Goal: Transaction & Acquisition: Book appointment/travel/reservation

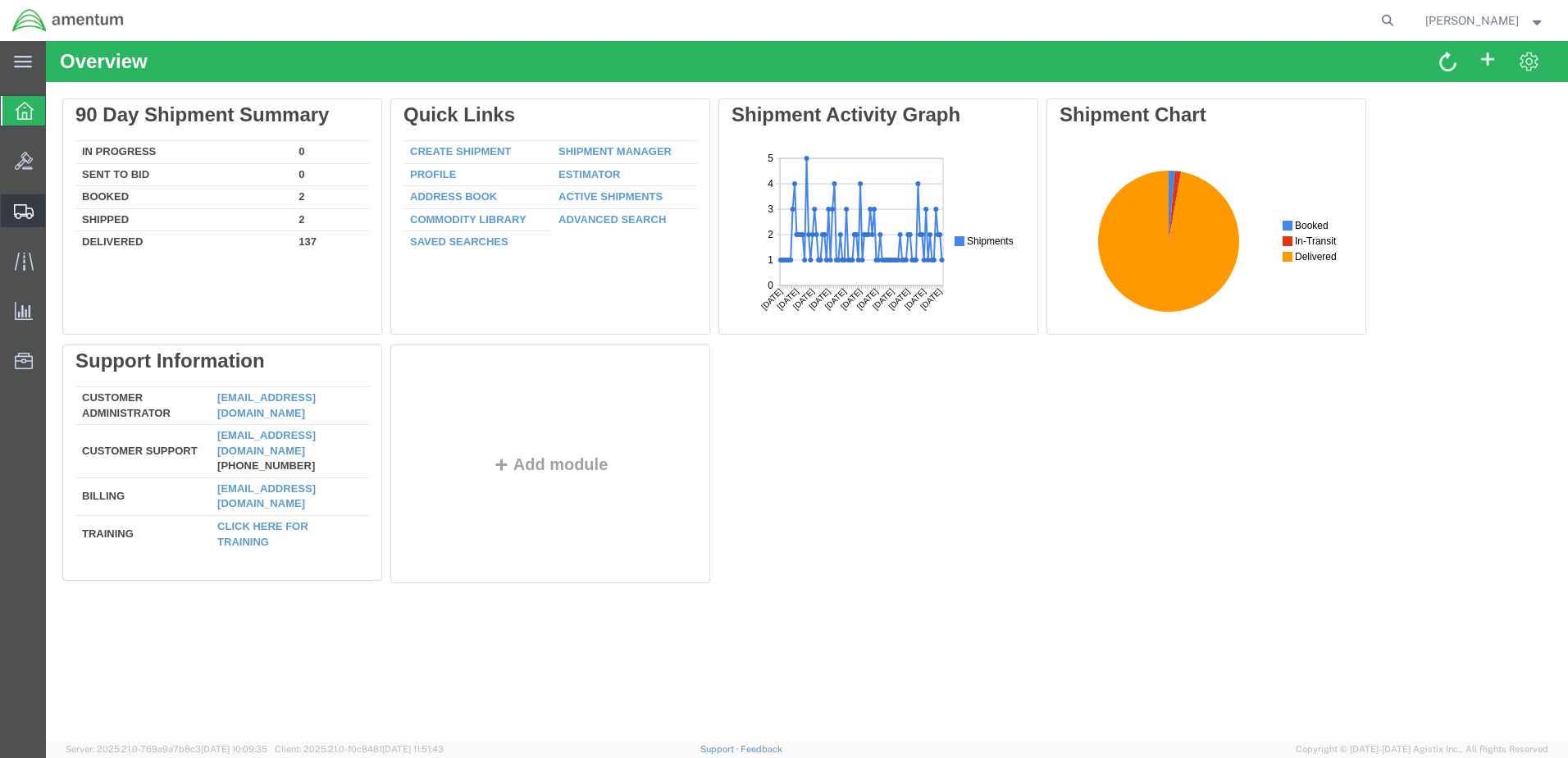
click at [0, 0] on span "Create Shipment" at bounding box center [0, 0] width 0 height 0
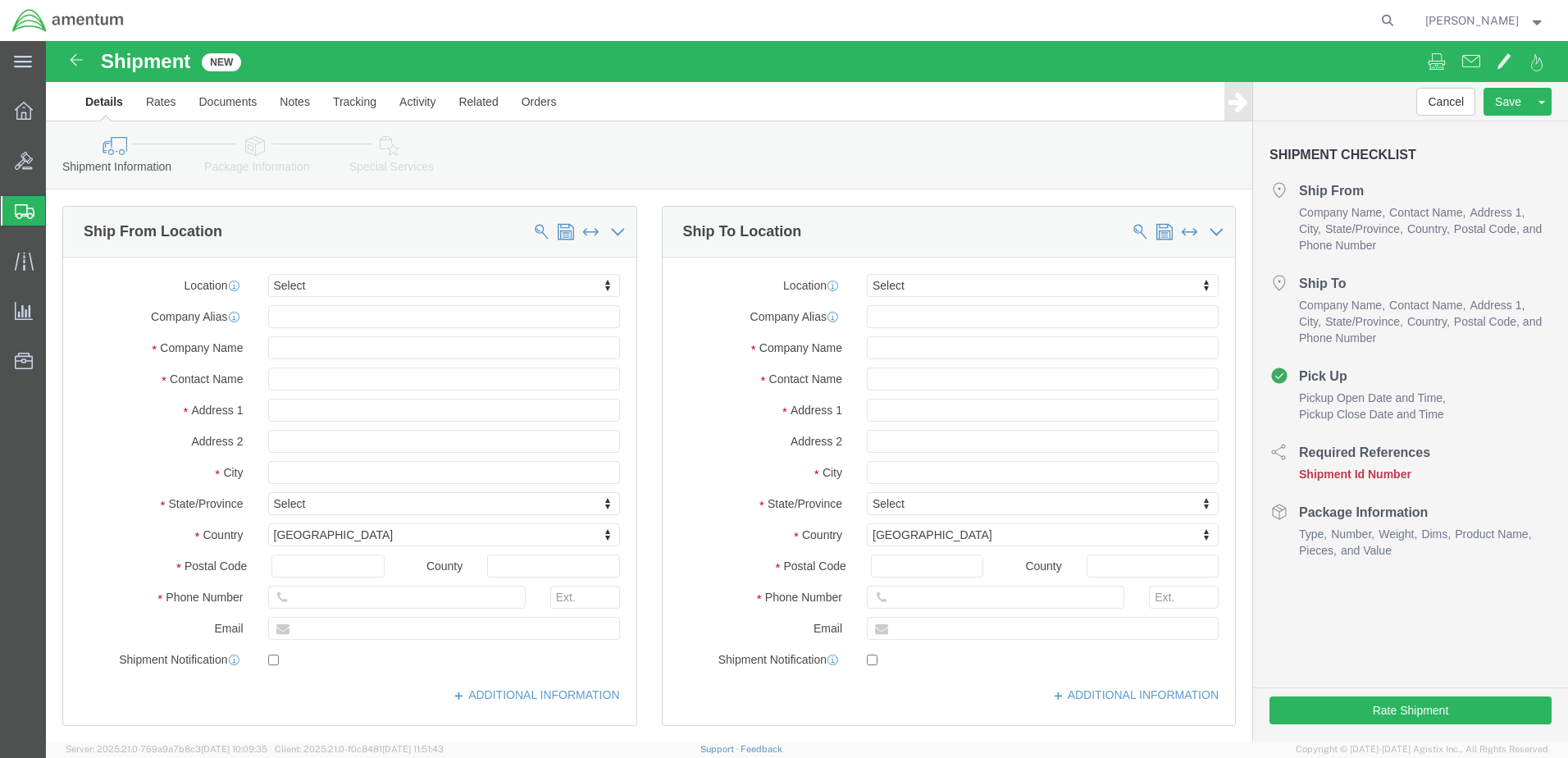
select select
drag, startPoint x: 340, startPoint y: 231, endPoint x: 332, endPoint y: 238, distance: 10.6
click div "Location My Profile Location [PHONE_NUMBER] [PHONE_NUMBER] [PHONE_NUMBER] [PHON…"
type input "bun"
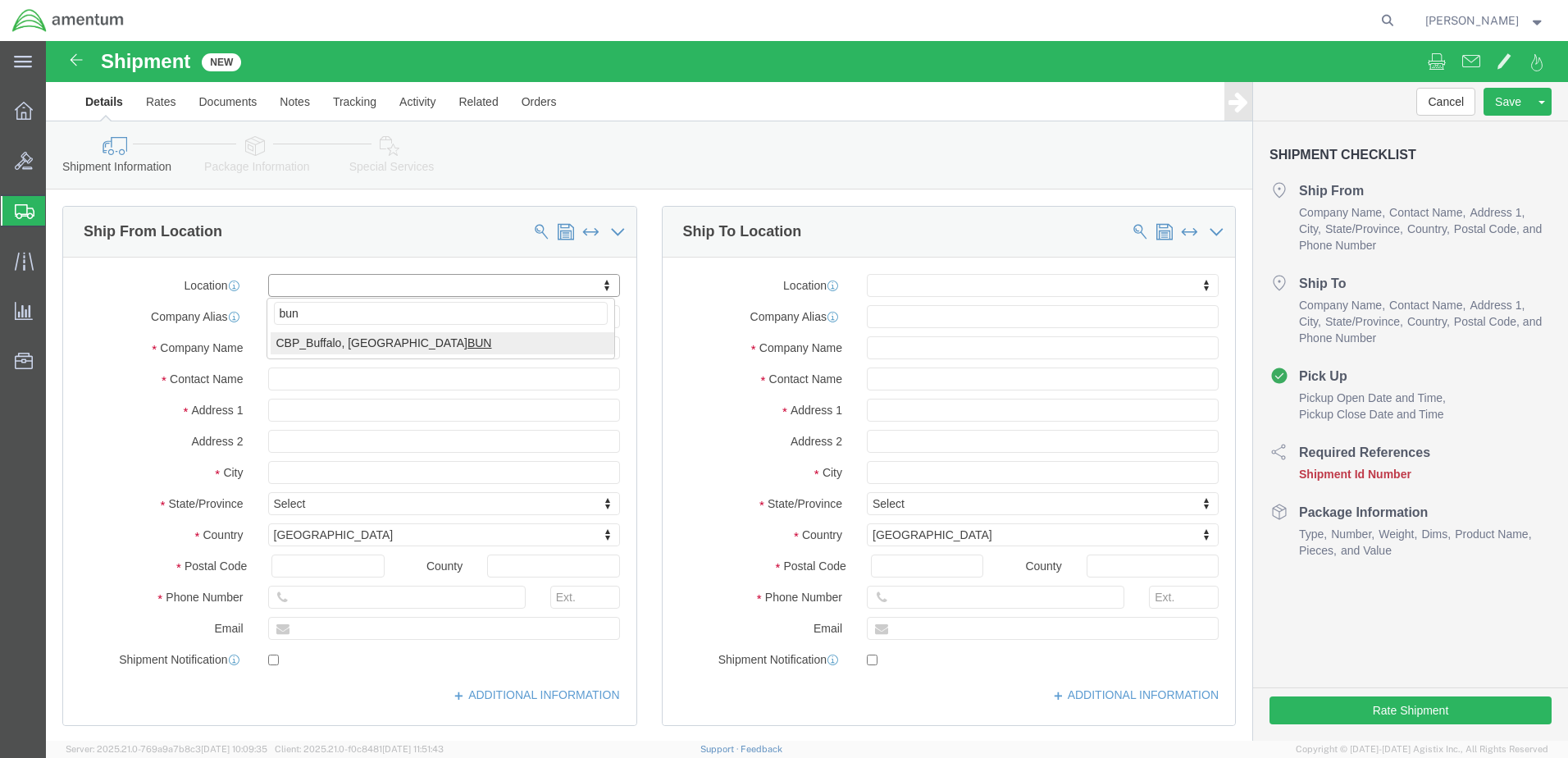
select select "49919"
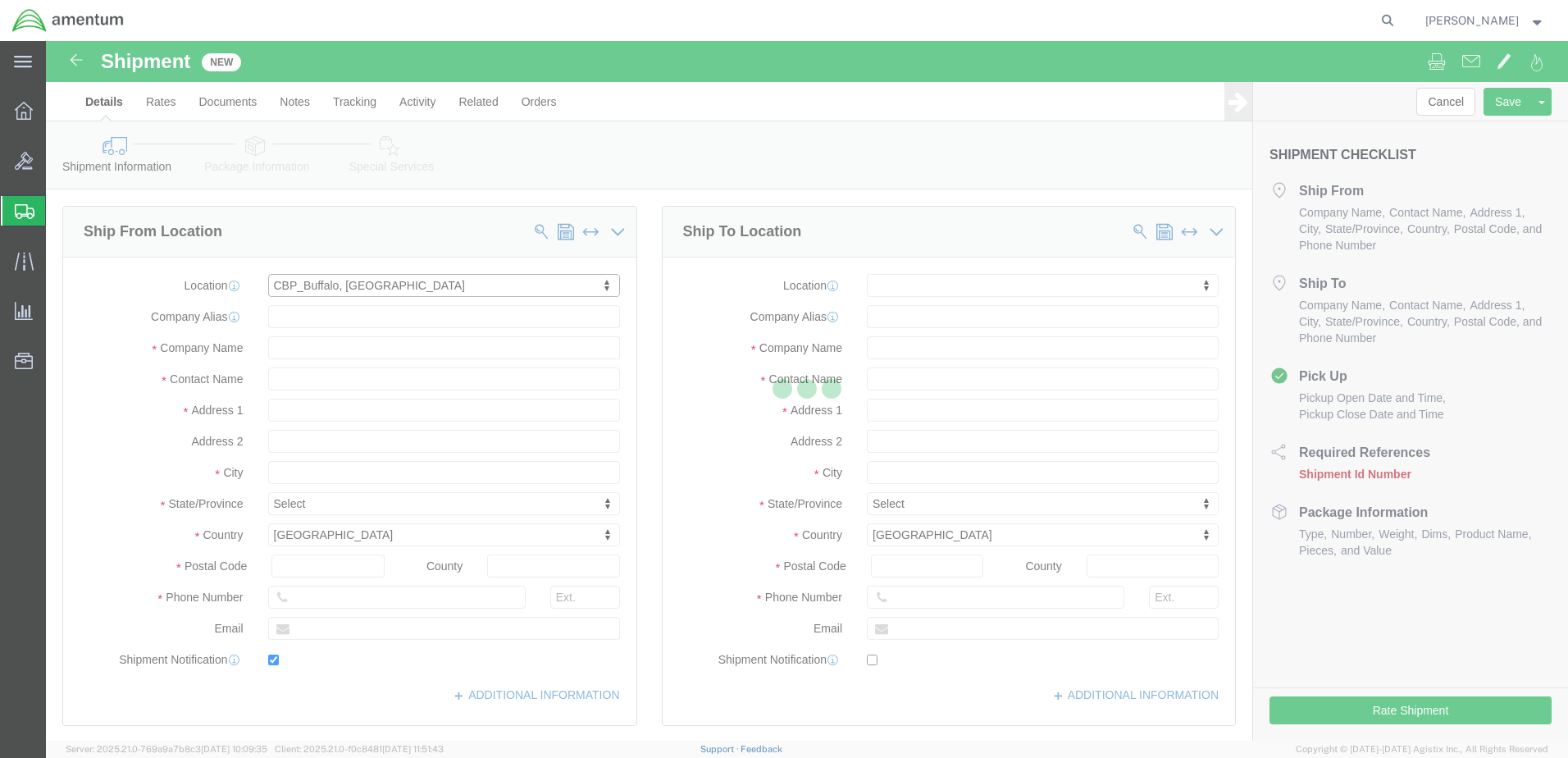
type input "[STREET_ADDRESS]"
type input "14304-1617"
type input "[PHONE_NUMBER]"
type input "[PERSON_NAME][EMAIL_ADDRESS][PERSON_NAME][DOMAIN_NAME]"
checkbox input "true"
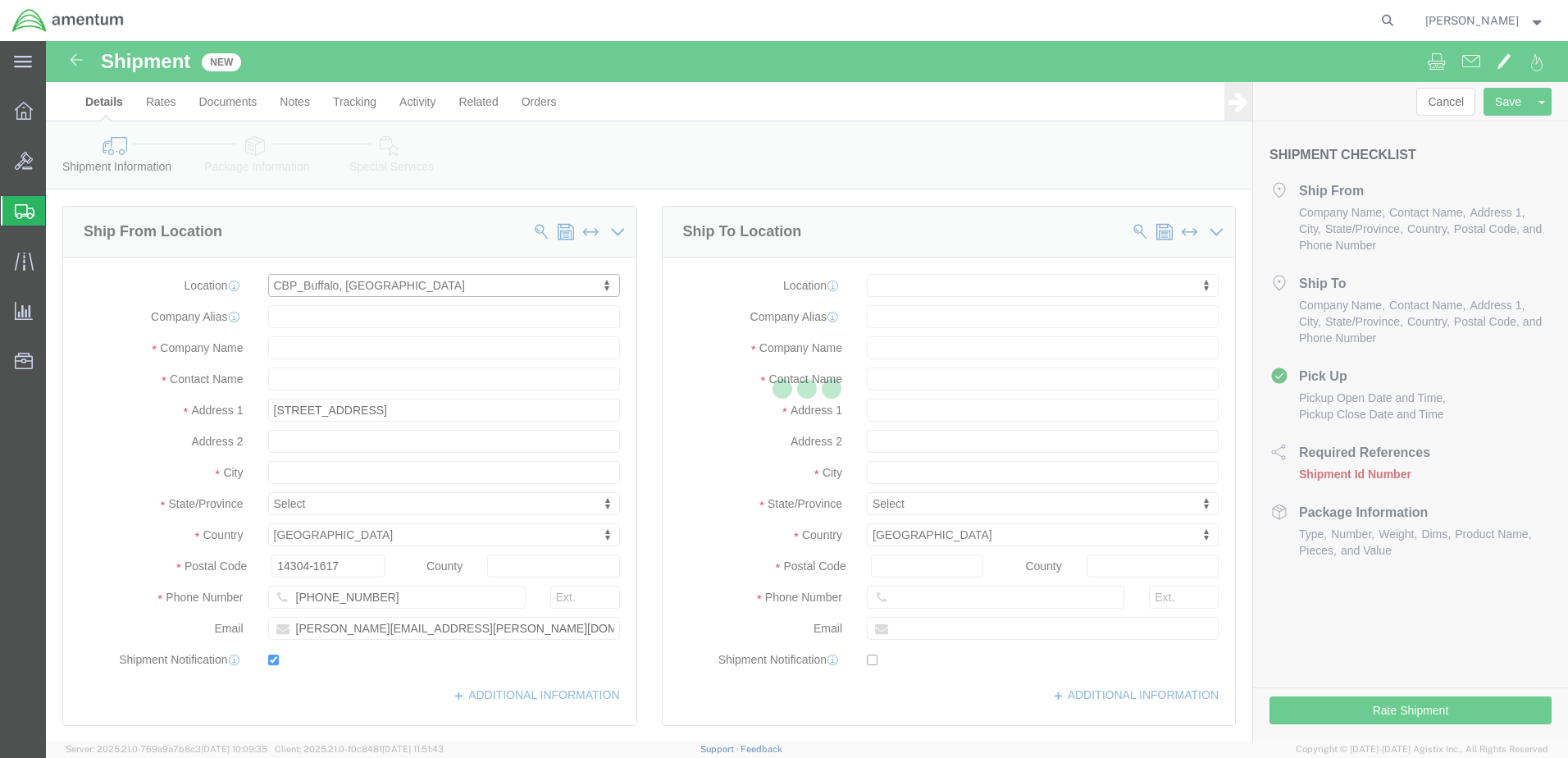
type input "Amentum Services, Inc"
type input "[PERSON_NAME]"
type input "[GEOGRAPHIC_DATA]"
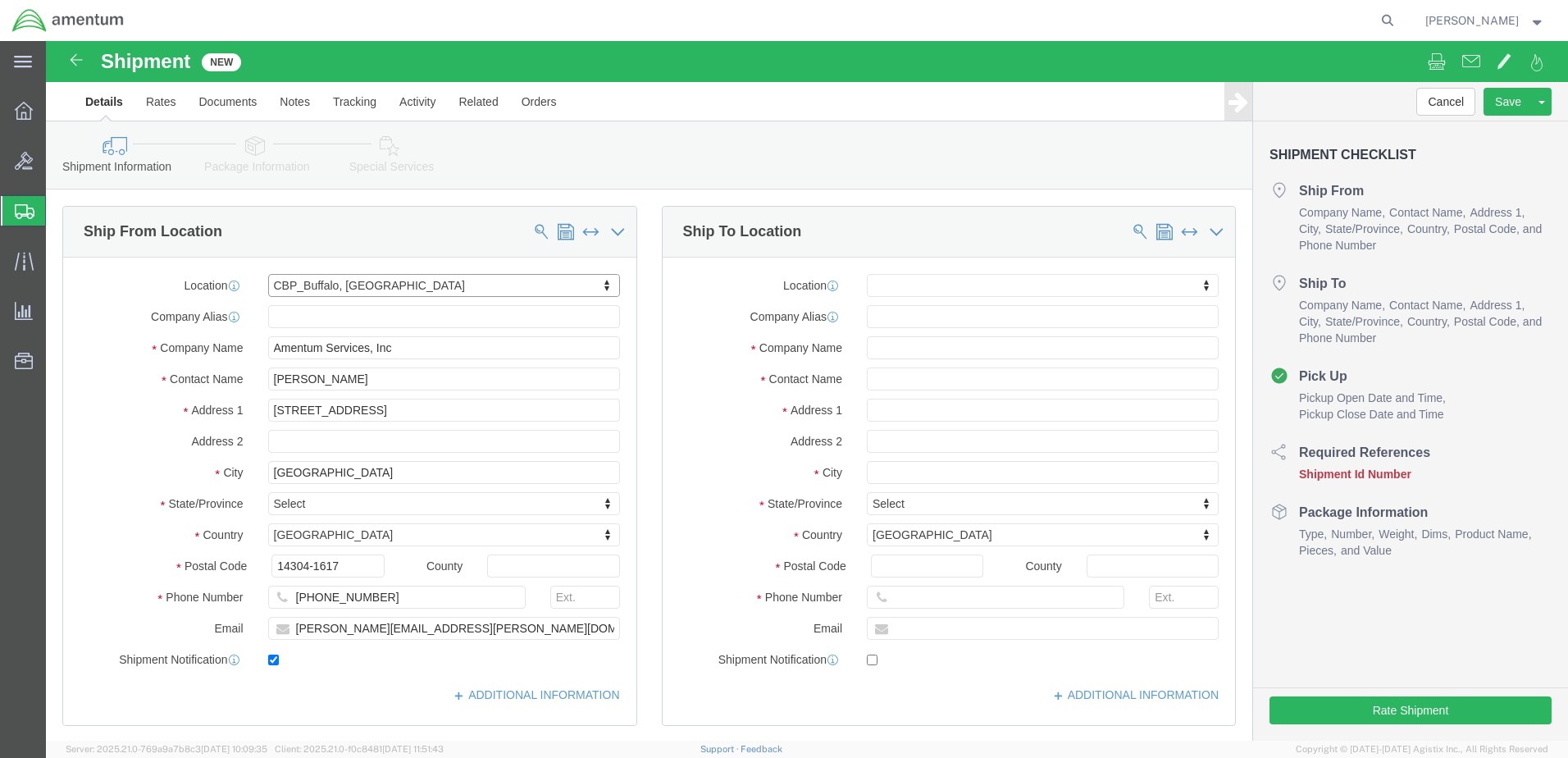
select select "NY"
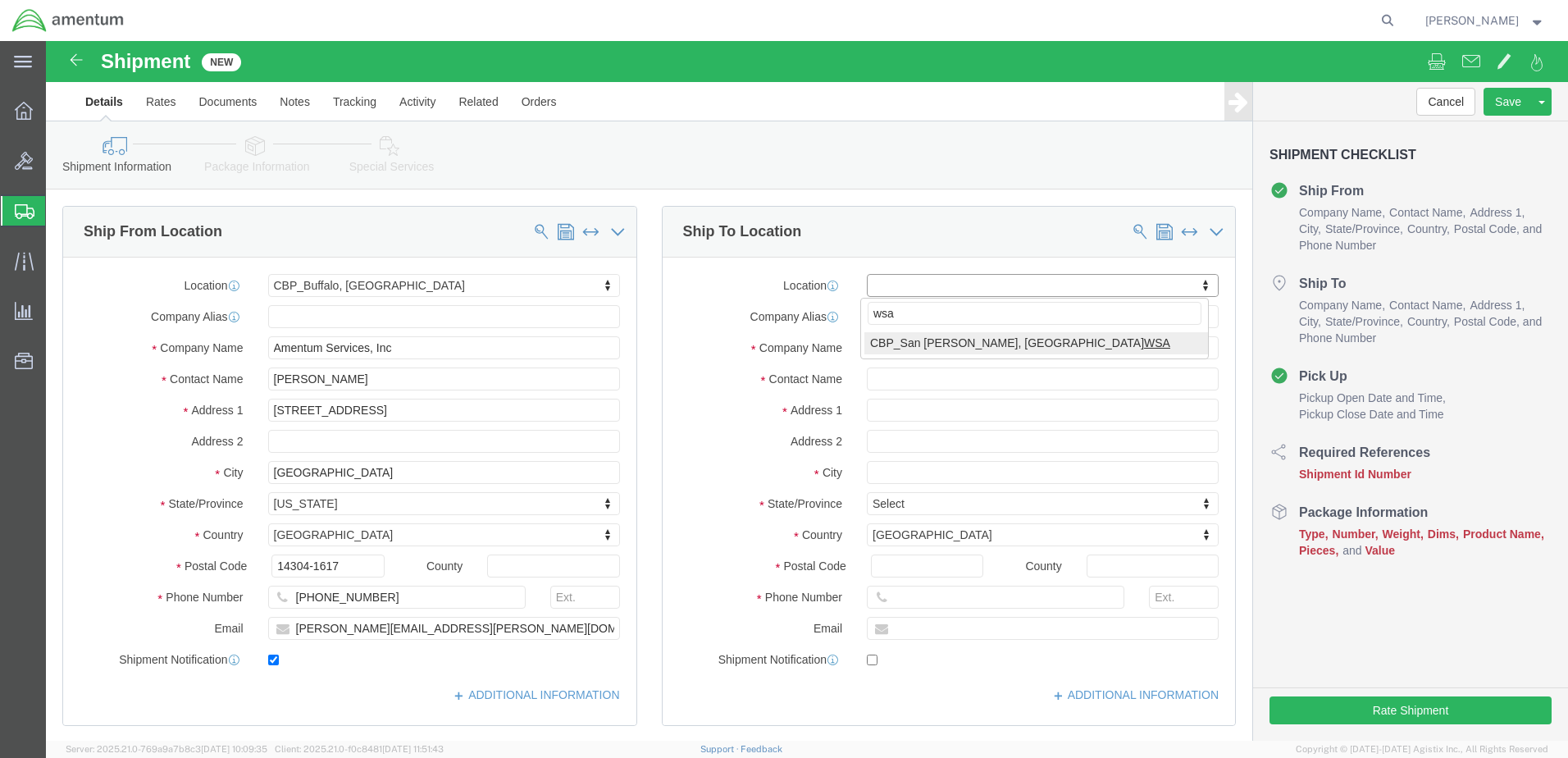
type input "wsa"
select select "49914"
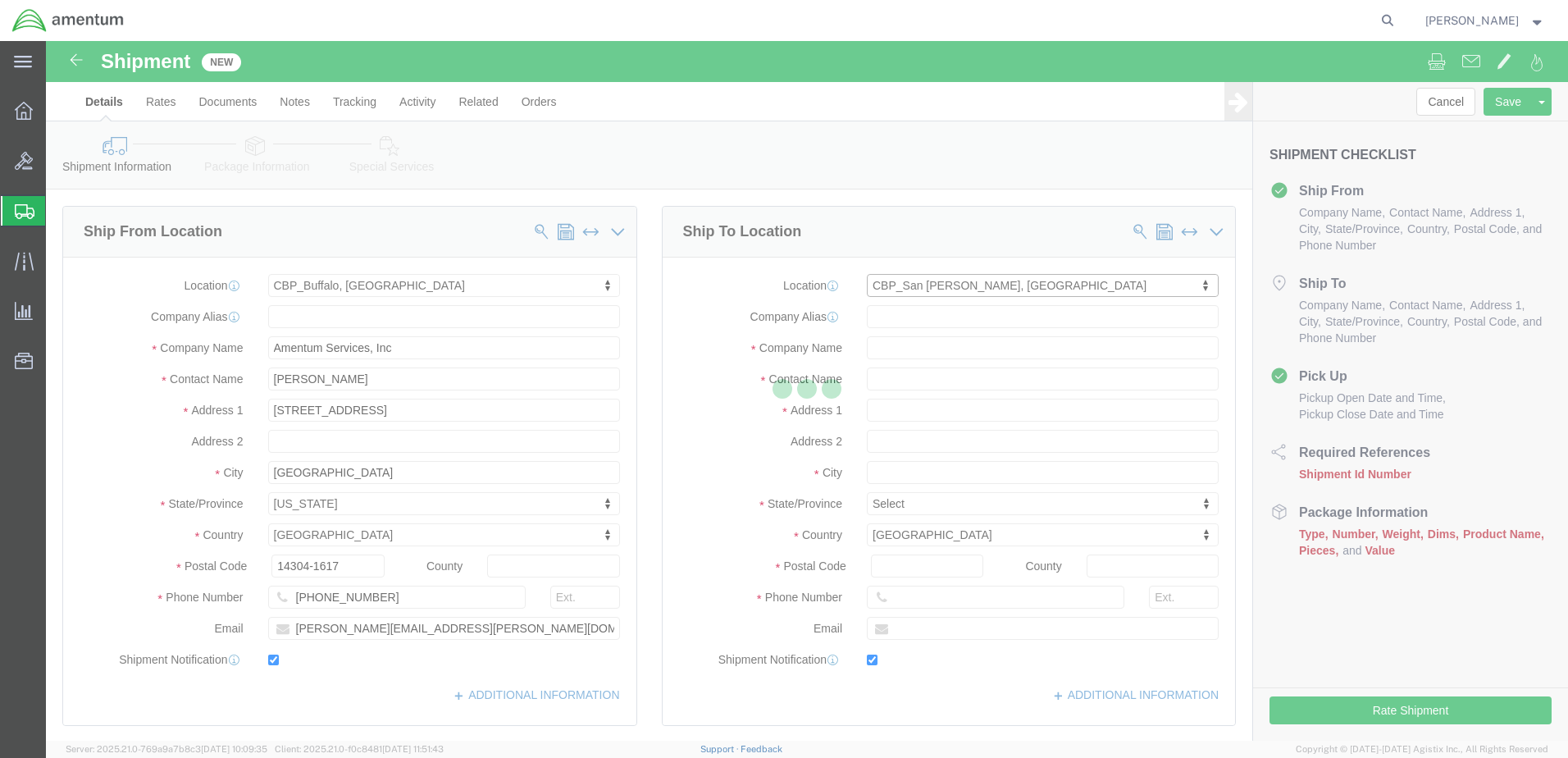
type input "[STREET_ADDRESS]"
type input "76904"
type input "[PHONE_NUMBER]"
type input "[PERSON_NAME][EMAIL_ADDRESS][PERSON_NAME][DOMAIN_NAME]"
checkbox input "true"
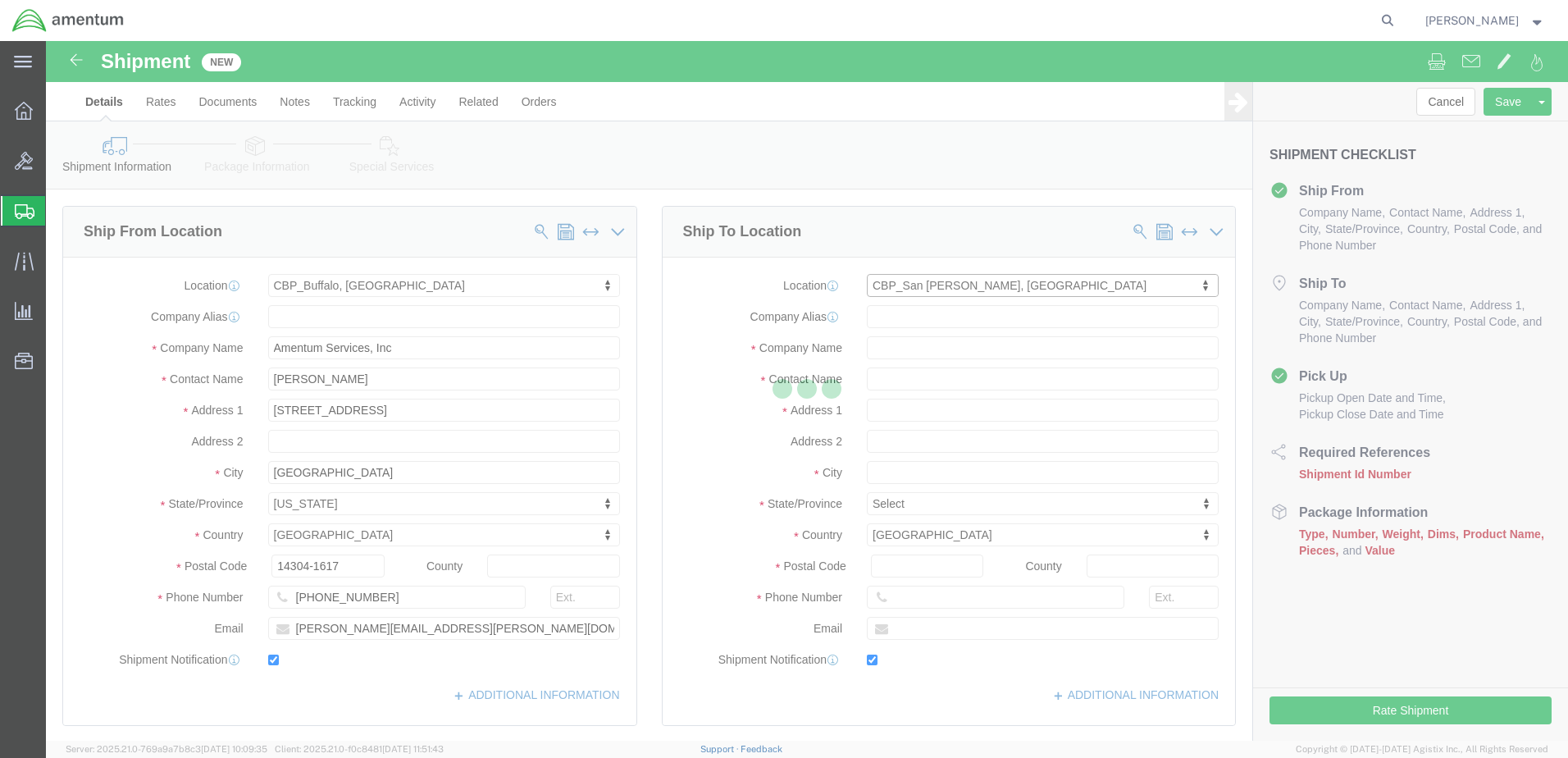
type input "Amentum Services, Inc"
type input "[PERSON_NAME]"
type input "San [PERSON_NAME]"
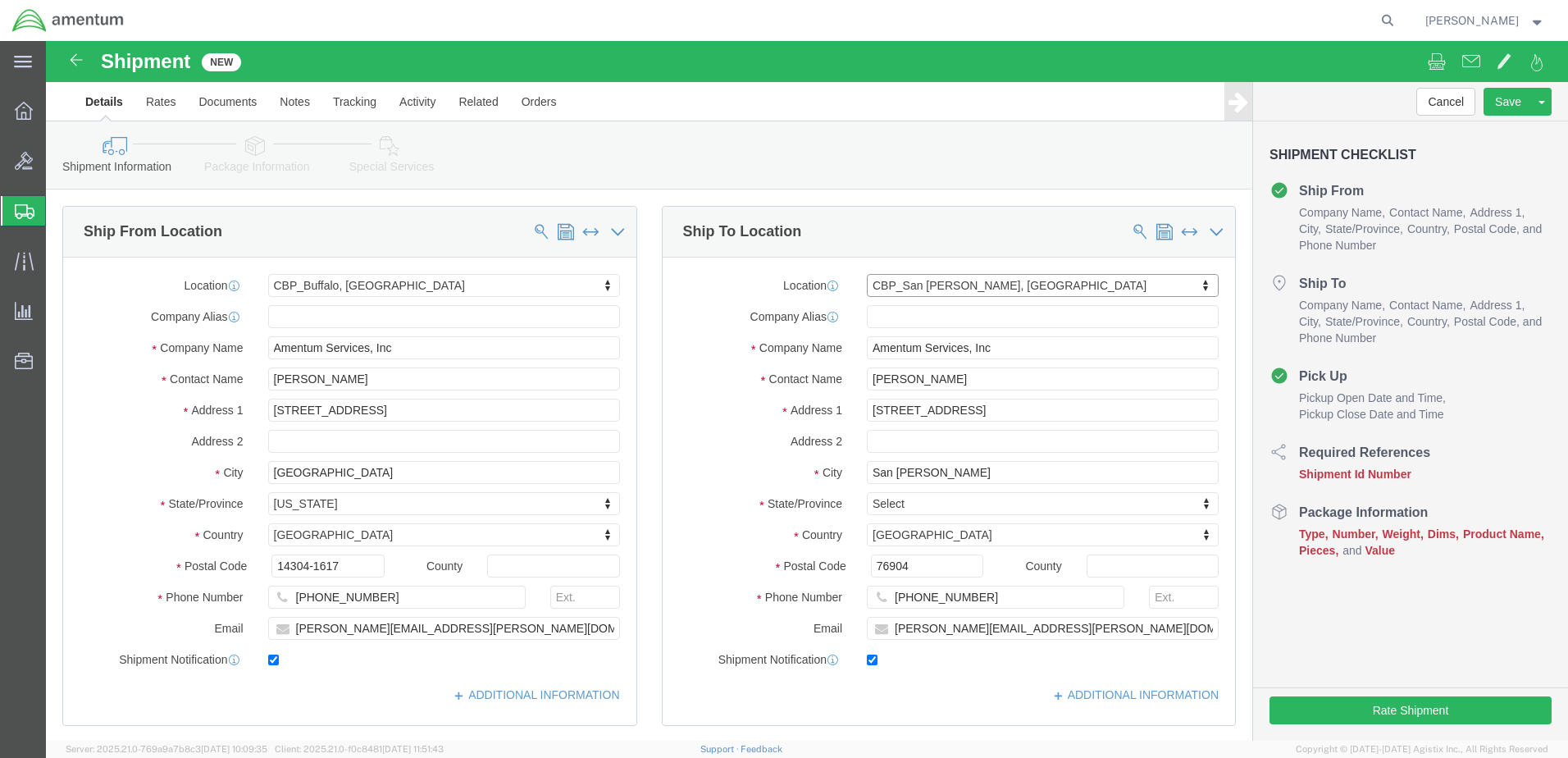
select select "[GEOGRAPHIC_DATA]"
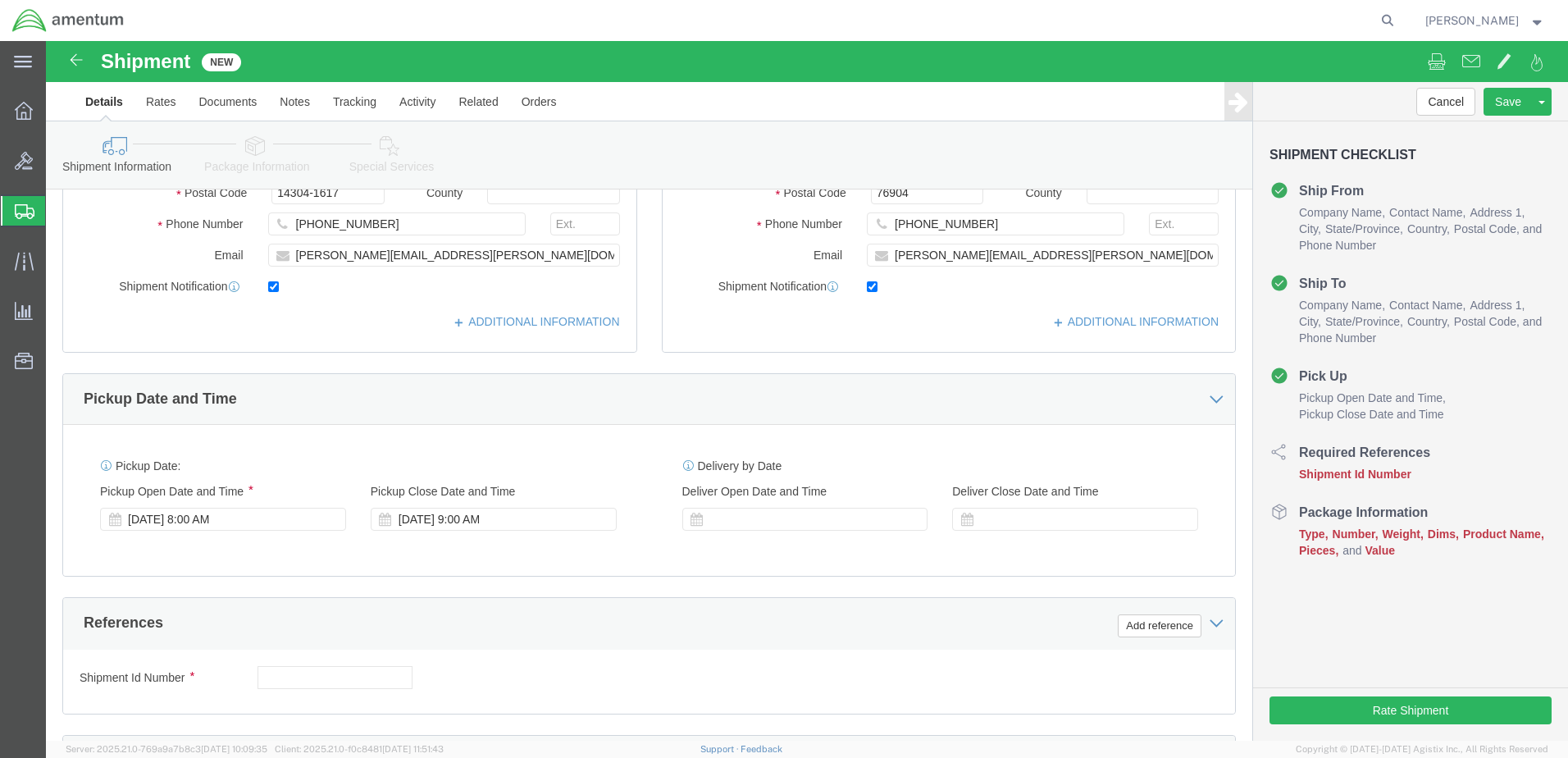
scroll to position [492, 0]
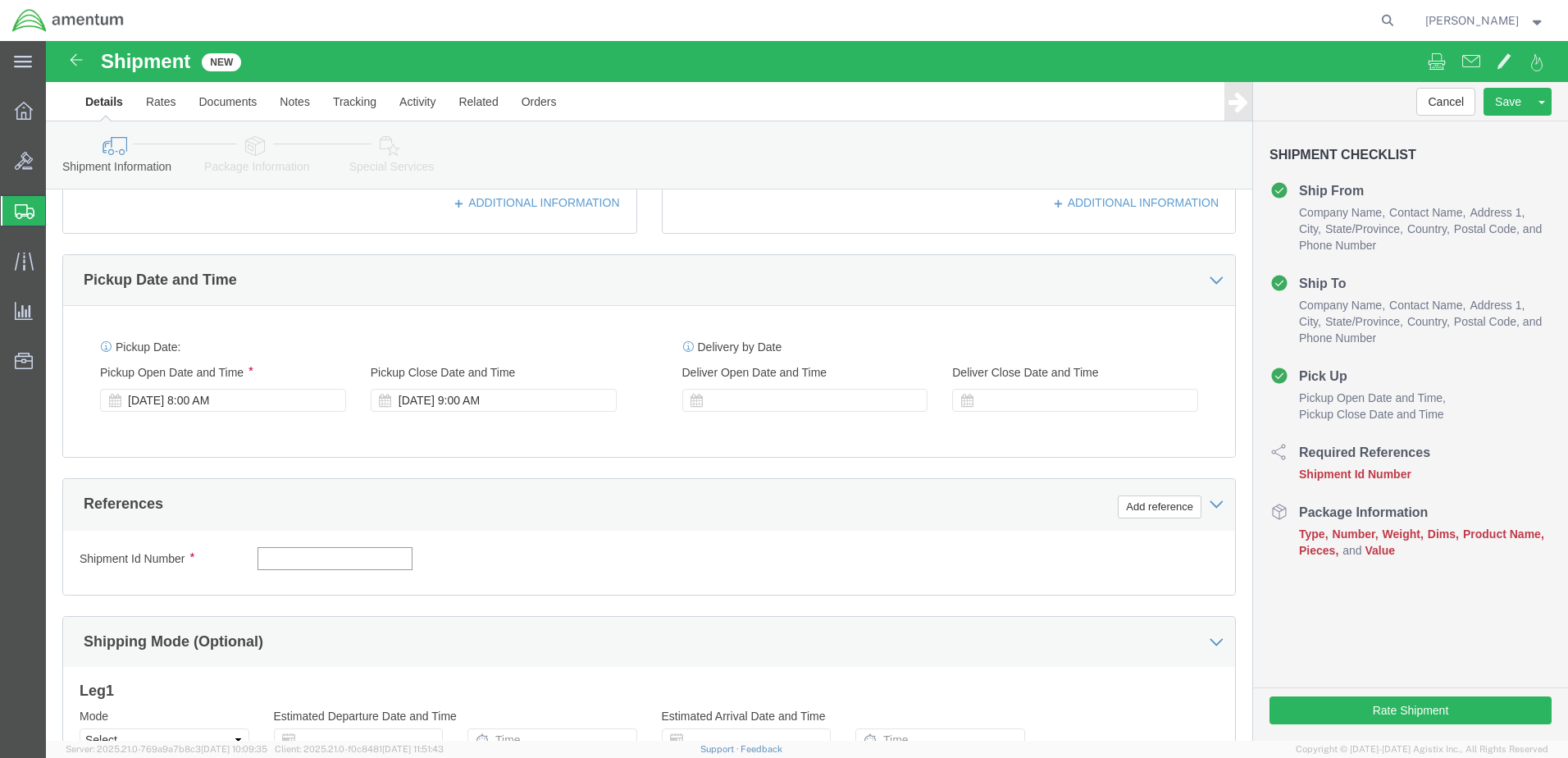
click input "text"
type input "First Aid kit"
click button "Add reference"
click select "Select Account Type Activity ID Airline Appointment Number ASN Batch Request # …"
select select "CUSTREF"
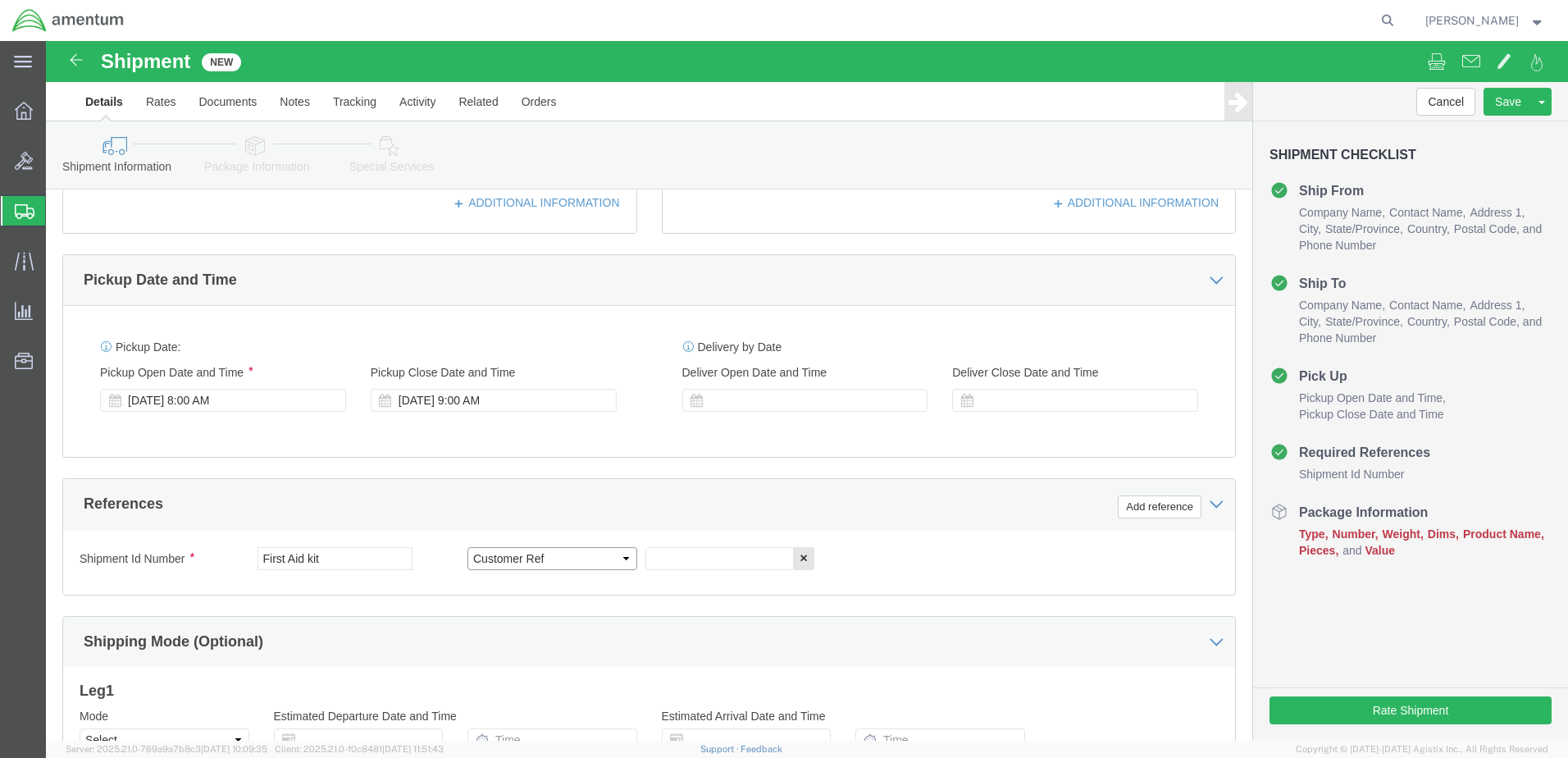
click select "Select Account Type Activity ID Airline Appointment Number ASN Batch Request # …"
drag, startPoint x: 619, startPoint y: 520, endPoint x: 627, endPoint y: 507, distance: 15.3
click input "text"
type input "CBP-037"
click input "CBP-037"
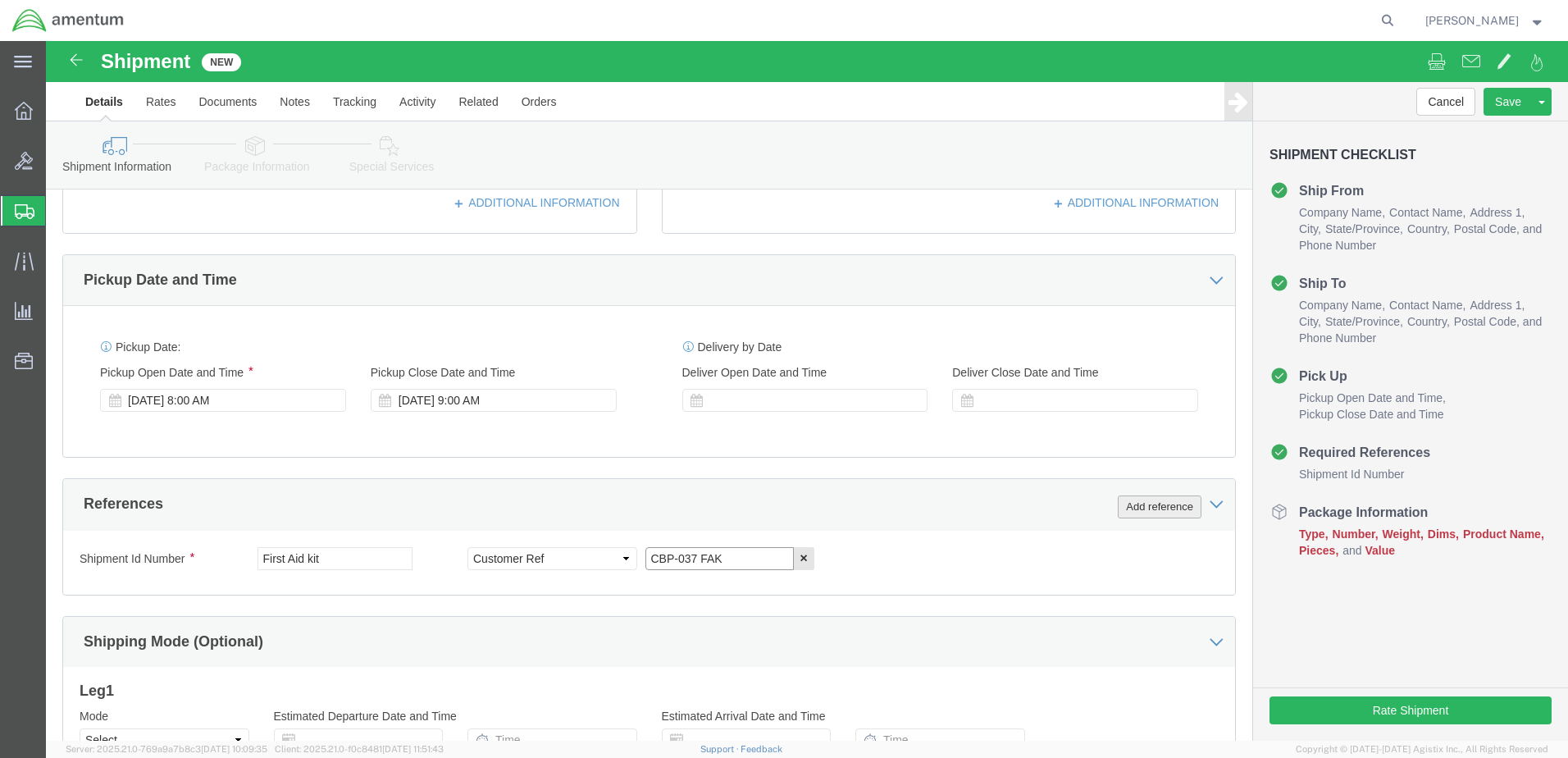
type input "CBP-037 FAK"
click button "Add reference"
click select "Select Account Type Activity ID Airline Appointment Number ASN Batch Request # …"
select select "DEPT"
click select "Select Account Type Activity ID Airline Appointment Number ASN Batch Request # …"
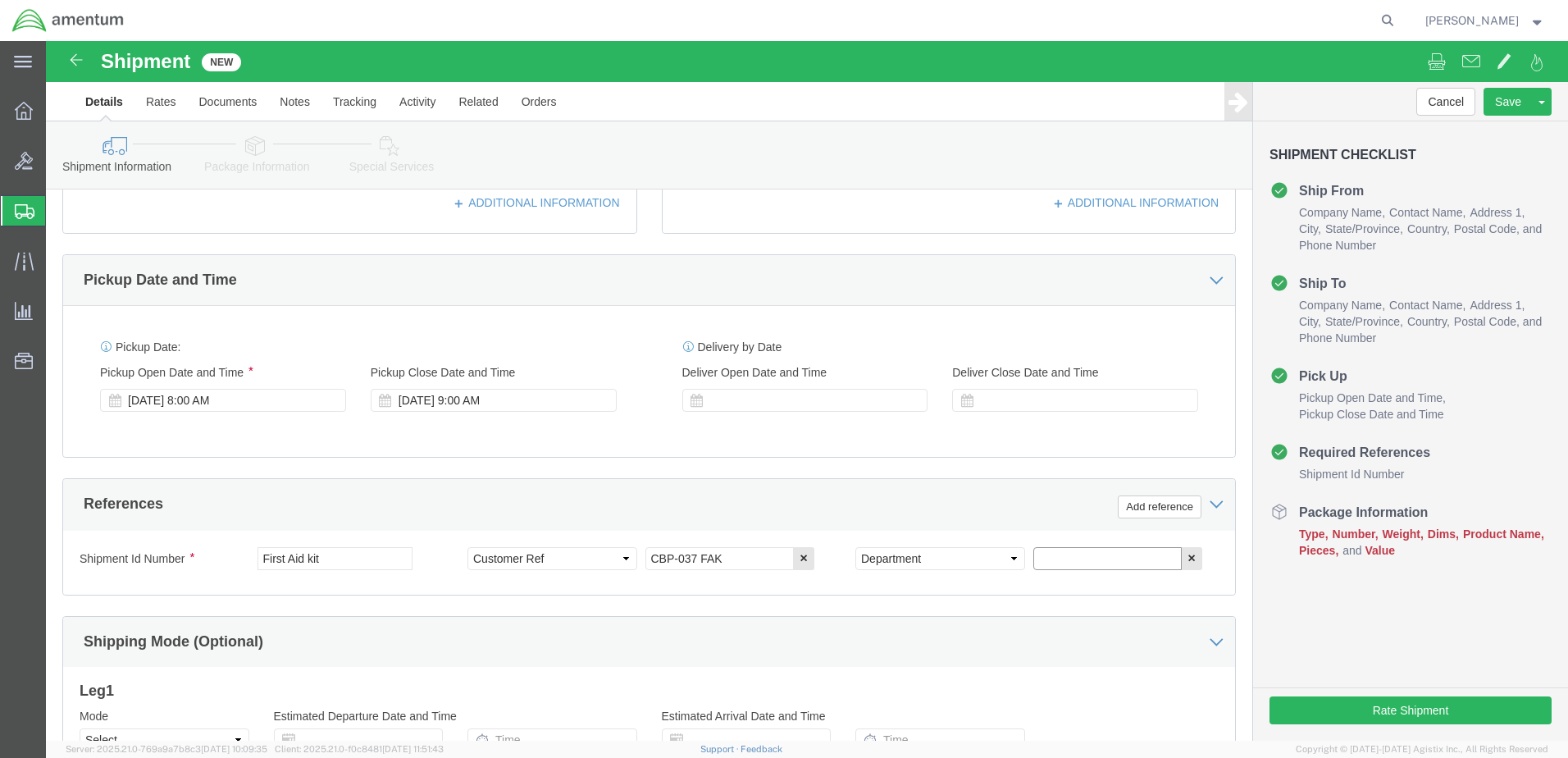
click input "text"
type input "CBP"
click button "Add reference"
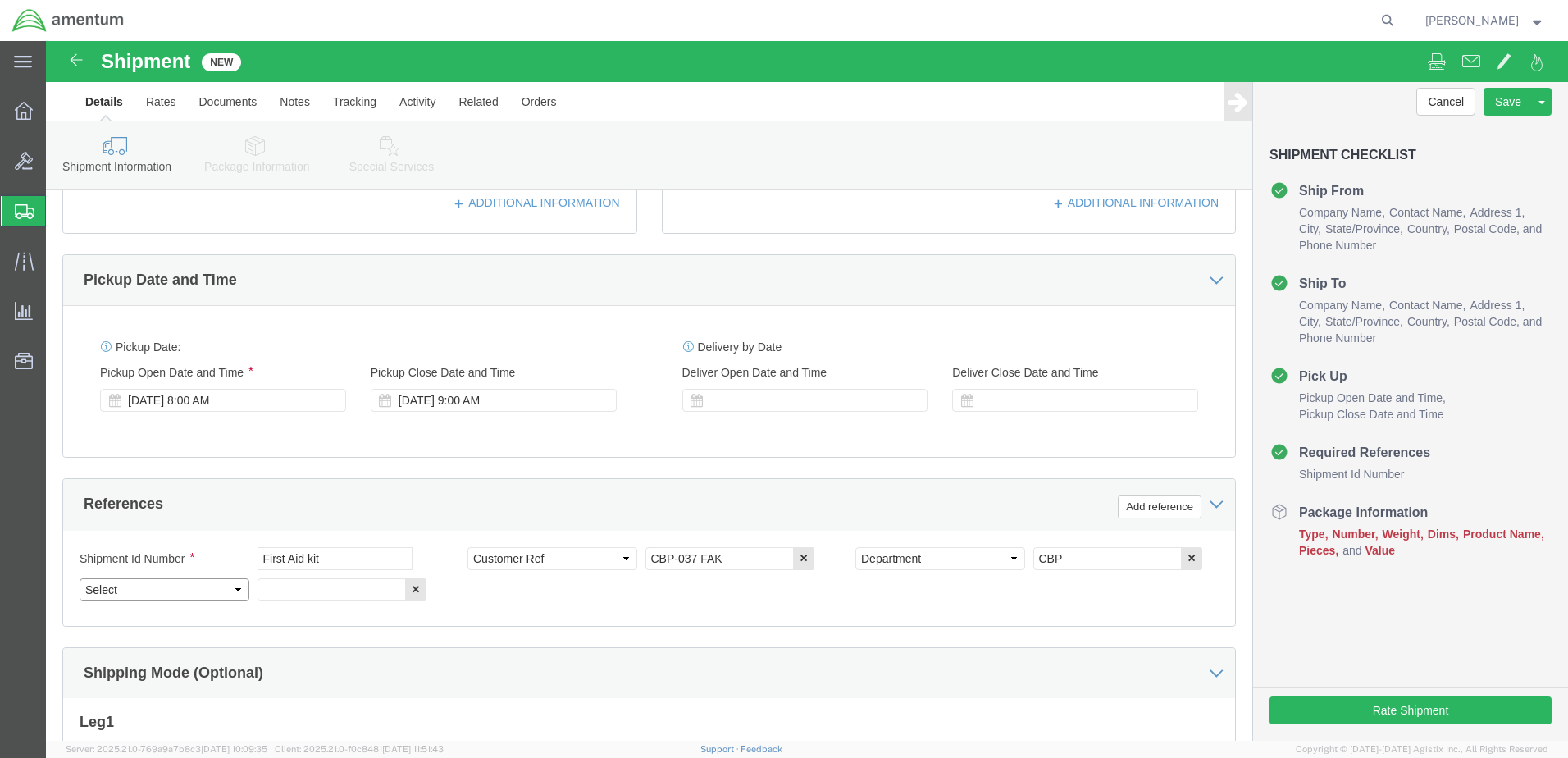
click select "Select Account Type Activity ID Airline Appointment Number ASN Batch Request # …"
select select "PROJNUM"
click select "Select Account Type Activity ID Airline Appointment Number ASN Batch Request # …"
click input "text"
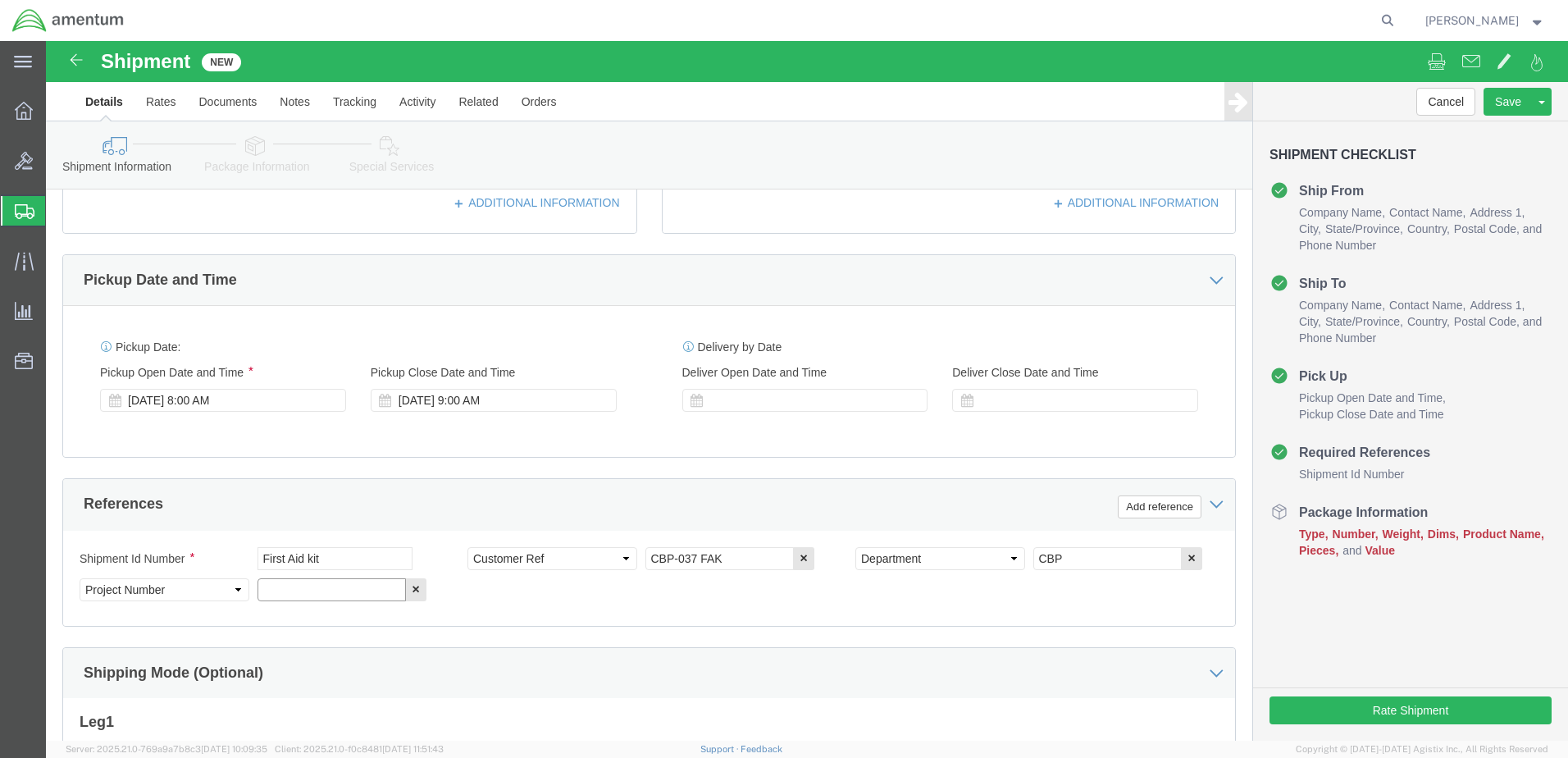
paste input "6118.04.03.2219.000.BUN.0000"
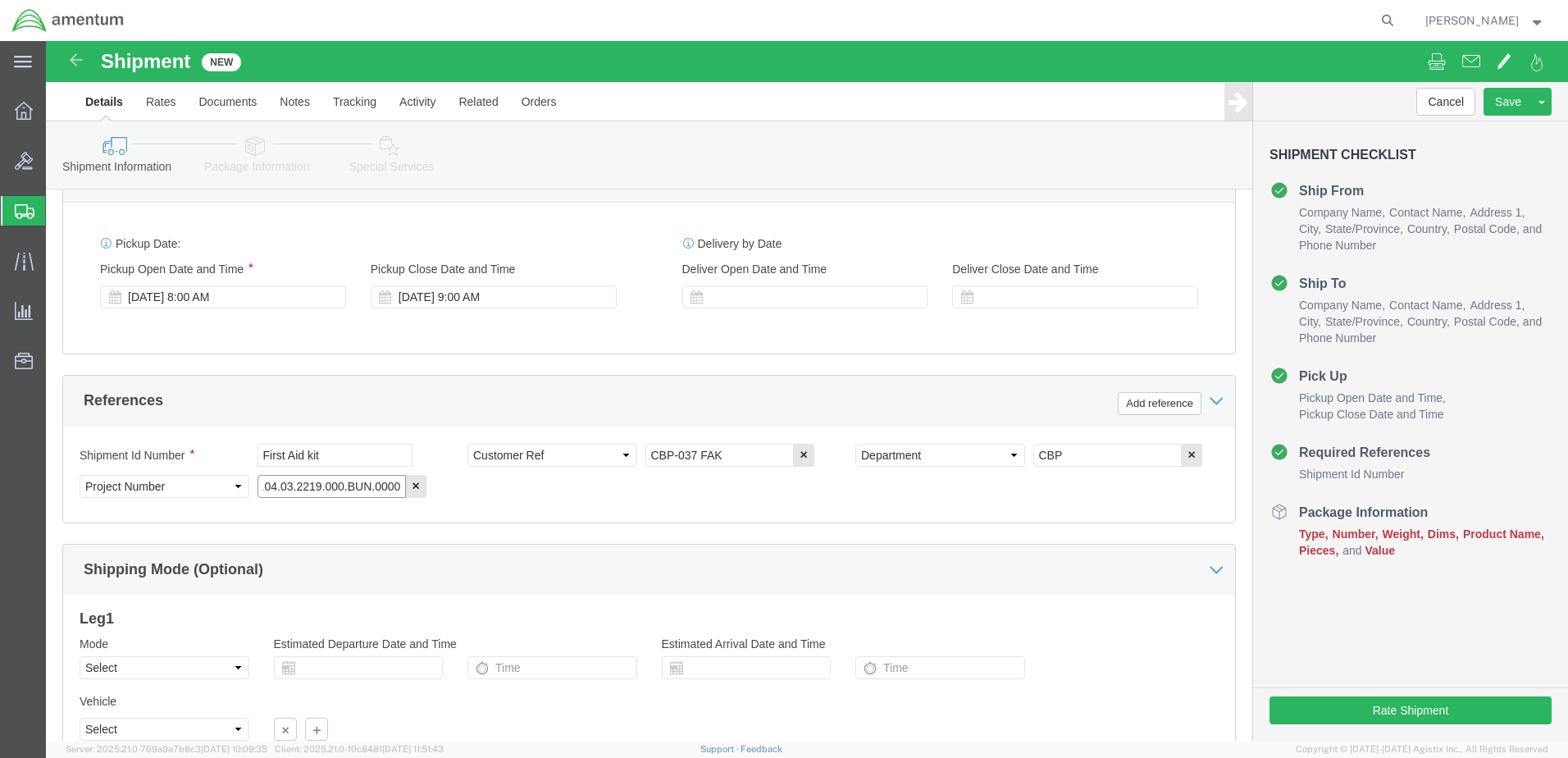
scroll to position [739, 0]
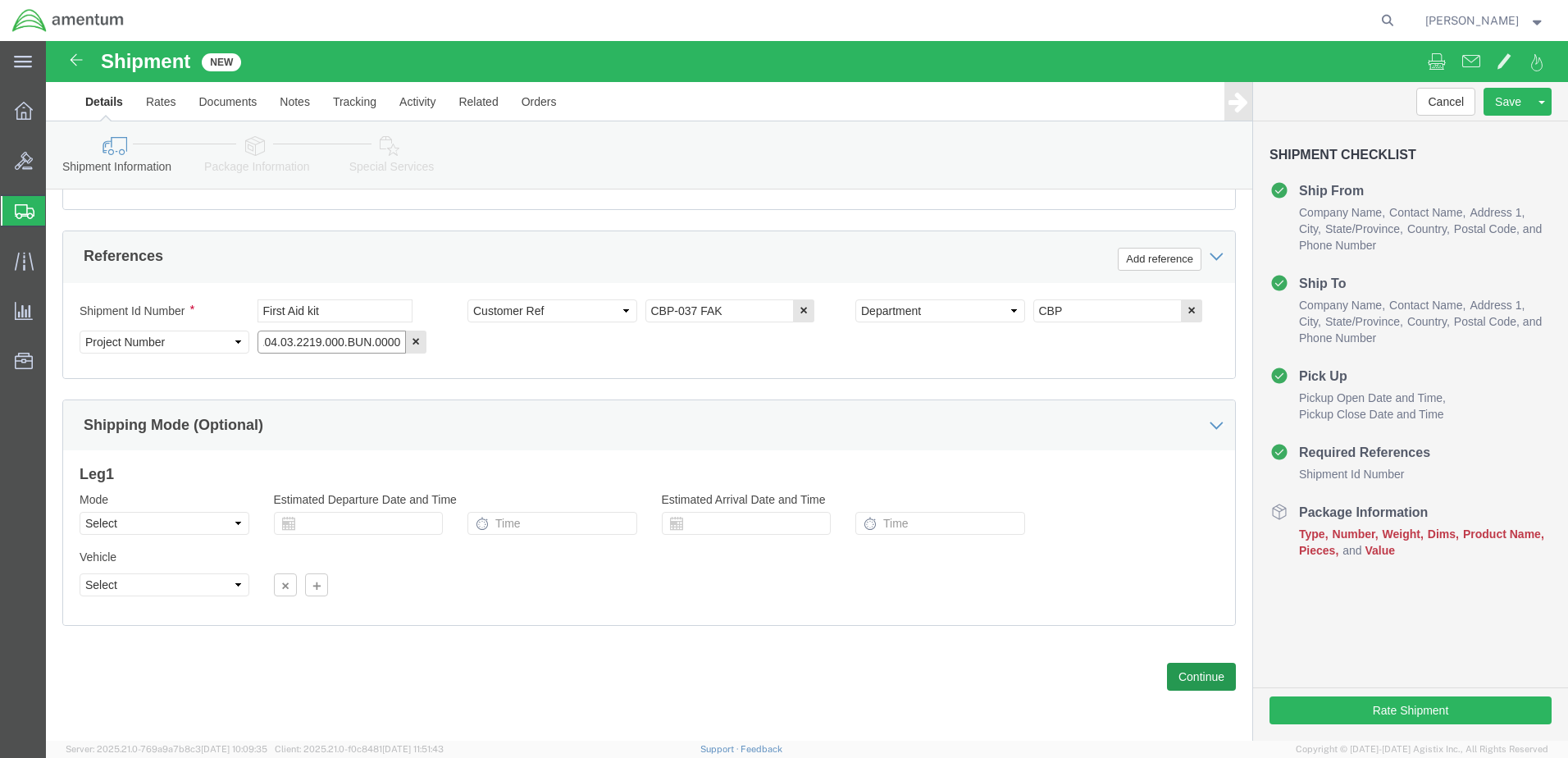
type input "6118.04.03.2219.000.BUN.0000"
click button "Continue"
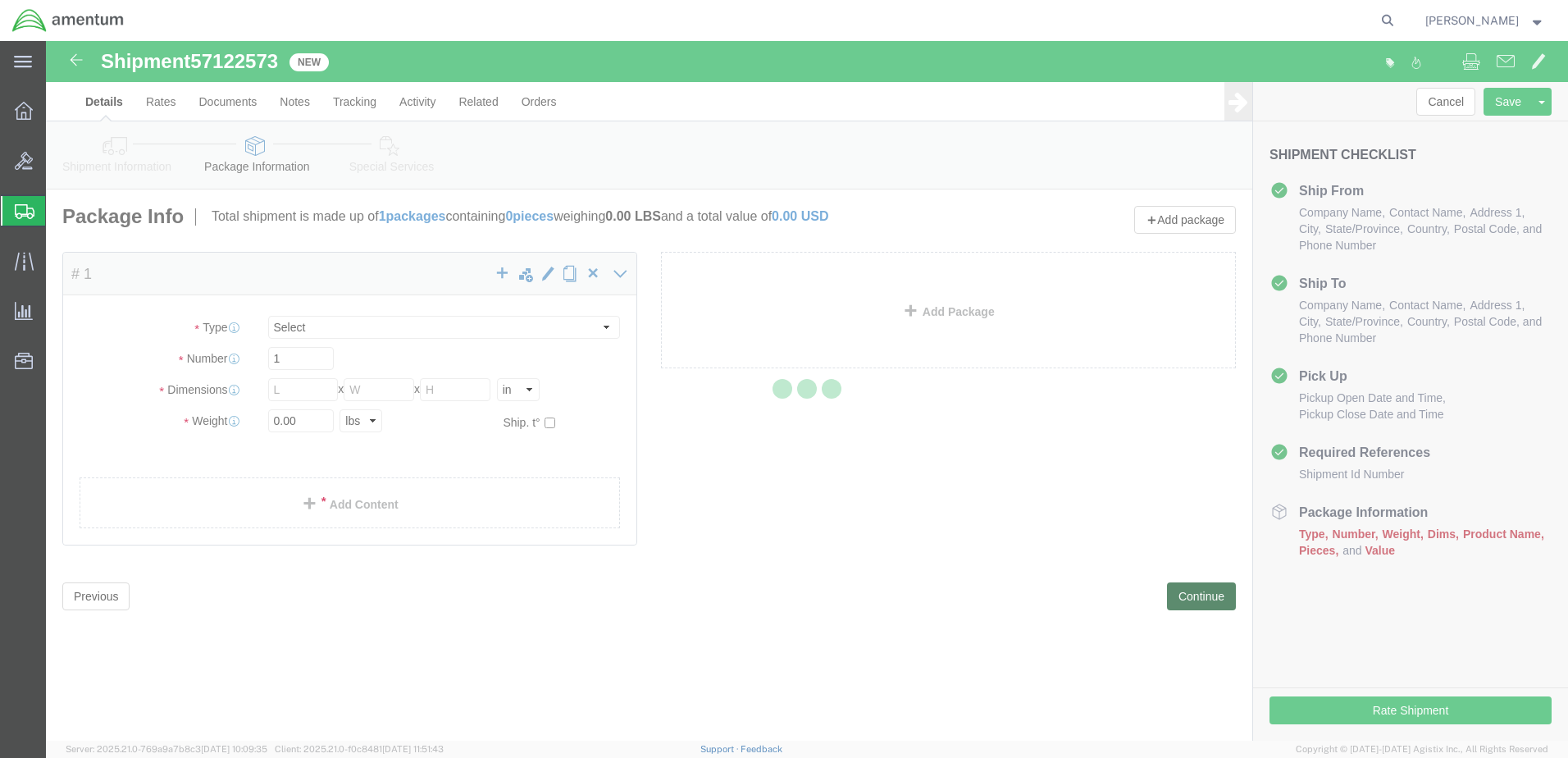
select select "CBOX"
click at [290, 395] on div at bounding box center [807, 390] width 1522 height 699
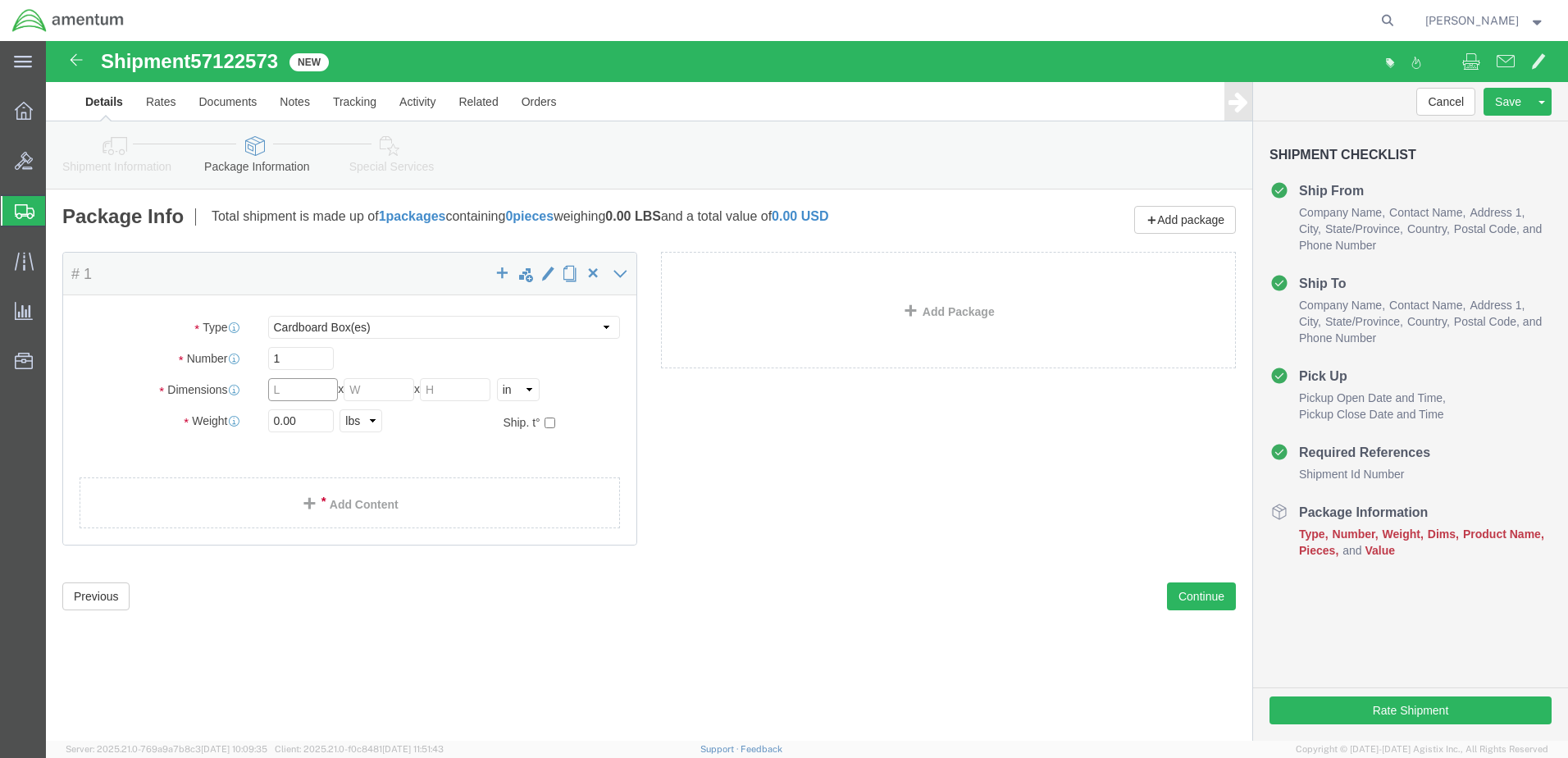
click input "text"
type input "14"
type input "12"
type input "8"
drag, startPoint x: 258, startPoint y: 382, endPoint x: 224, endPoint y: 383, distance: 34.0
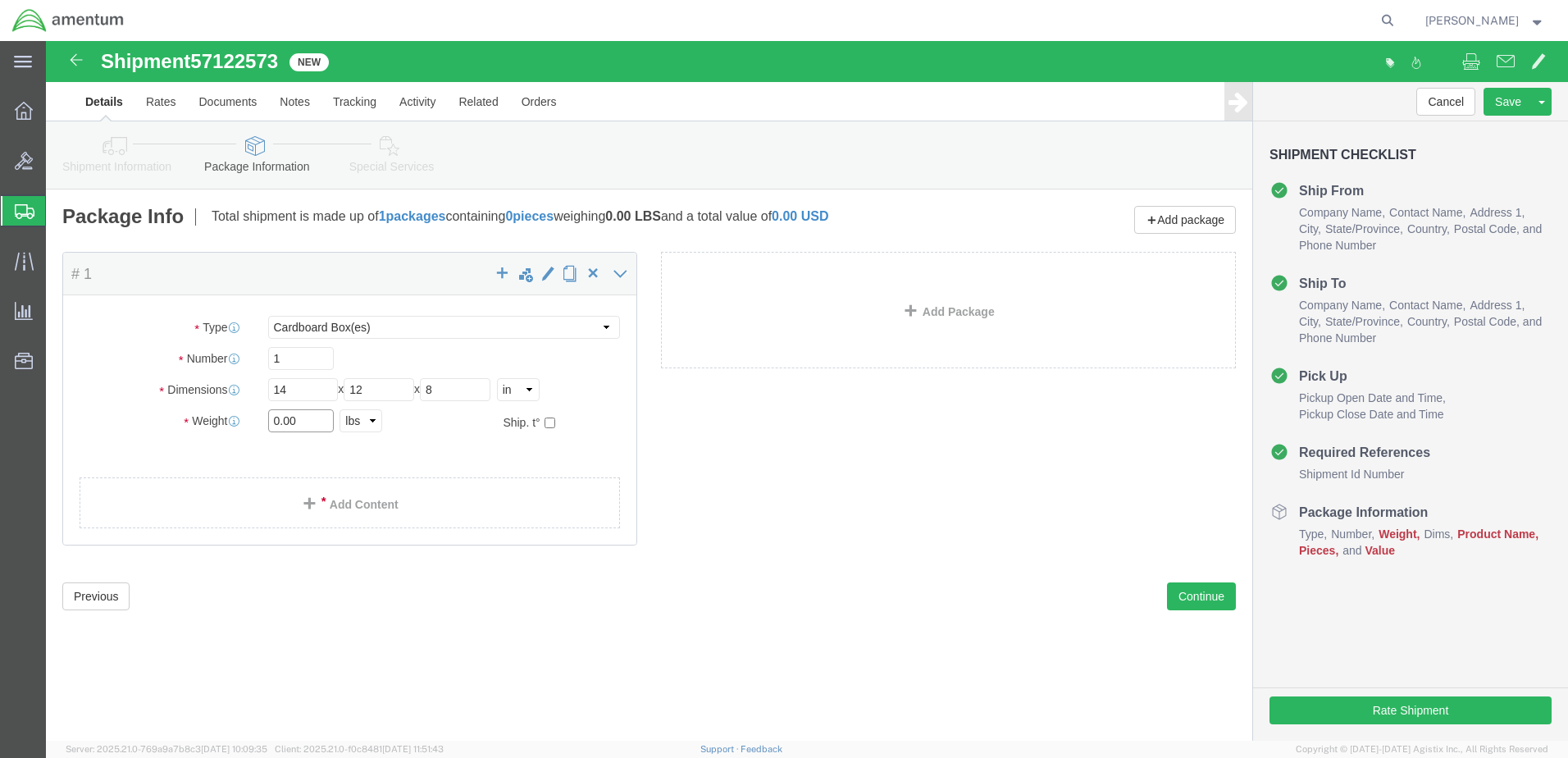
click input "0.00"
type input "3.50"
click div "Package Content # 1 x Package Type Select BCK Boxes Bale(s) Basket(s) Bolt(s) B…"
click link "Add Content"
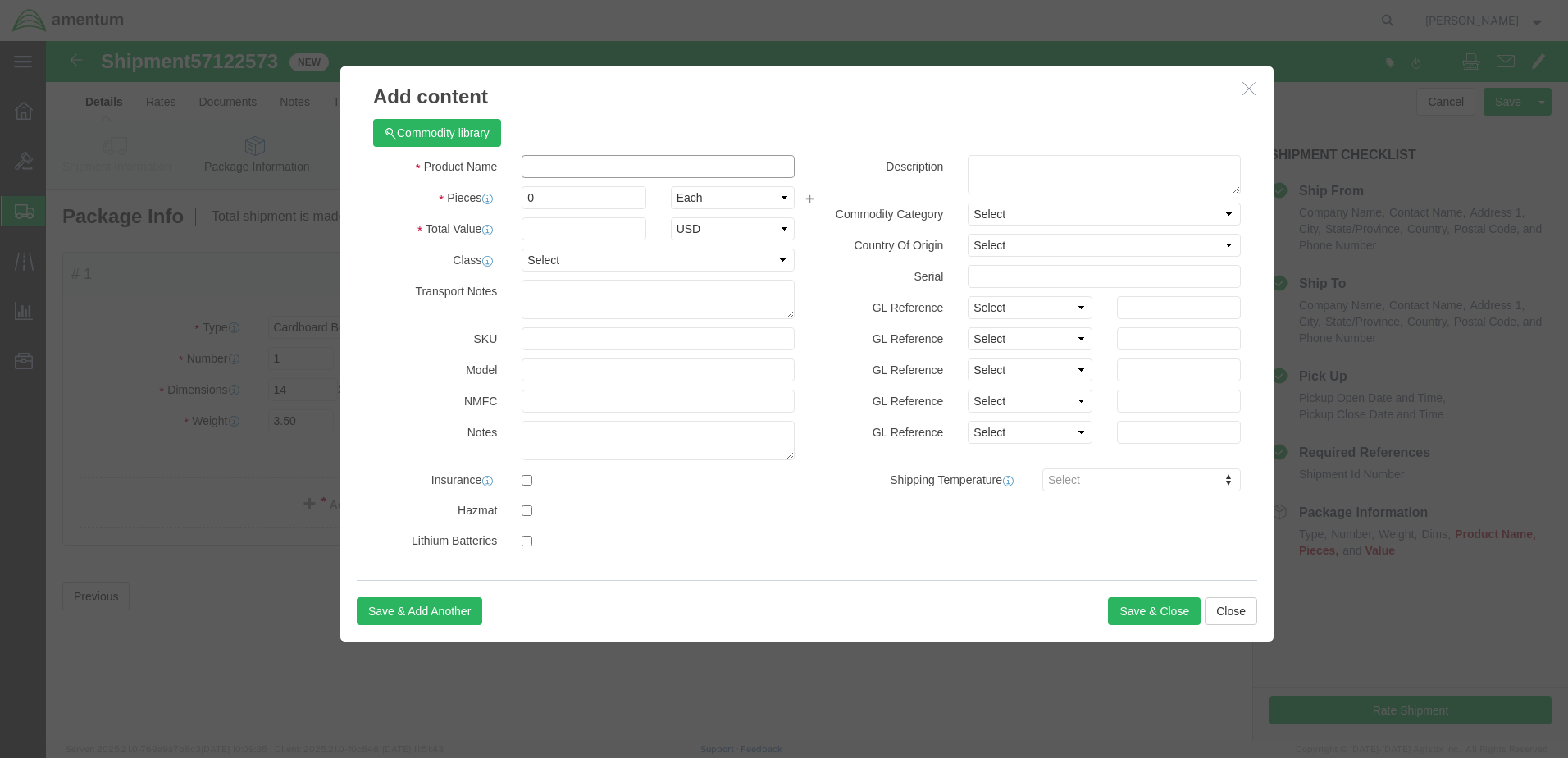
click input "text"
type input "FAK"
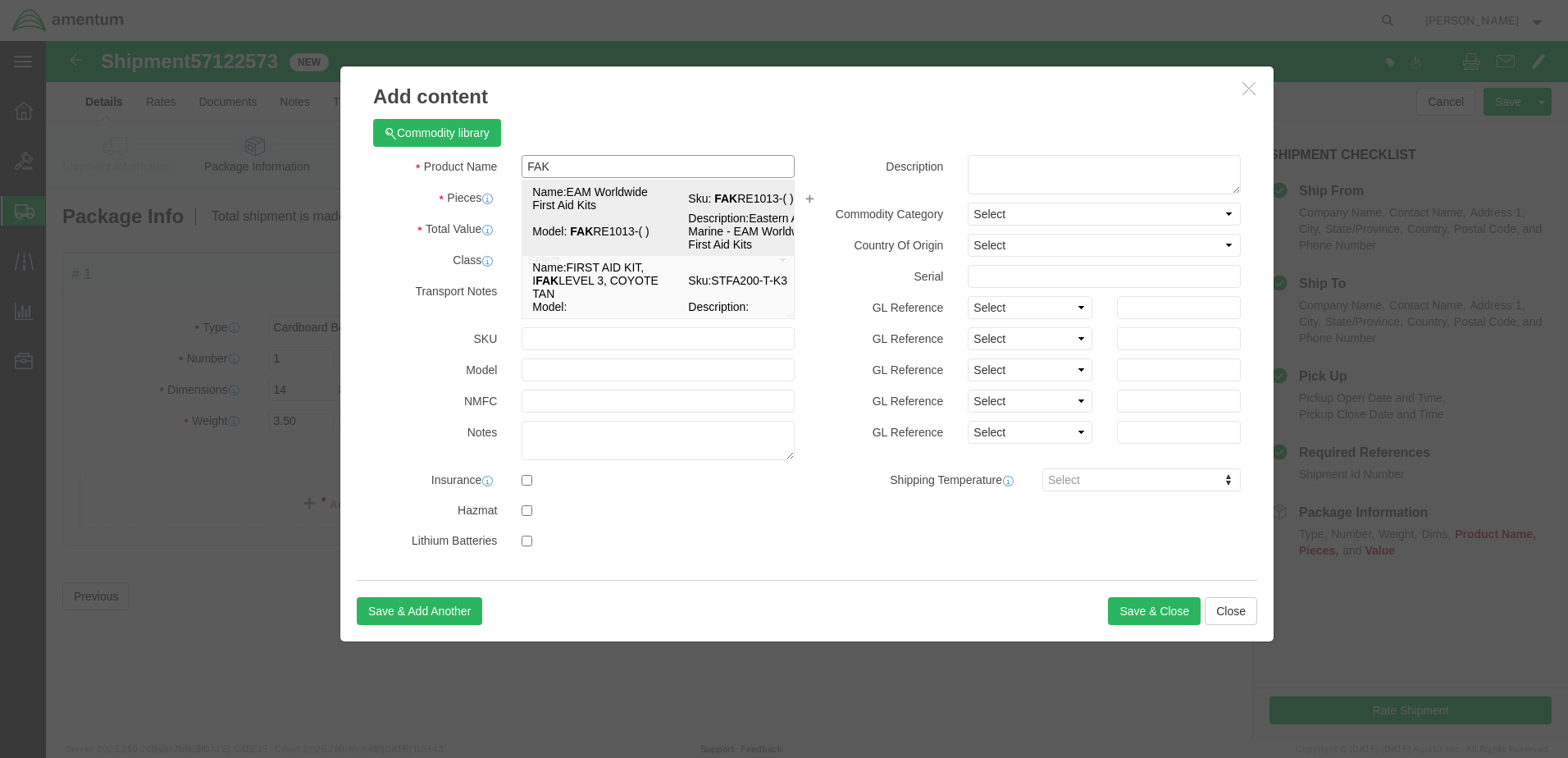
click td "Sku: FAK RE1013-( )"
checkbox input "true"
select select "LBS"
select select "USD"
type textarea "EAM First Aid Kits SDS 006 - SDS on file in CHEMTREC Registrant MSDS Library"
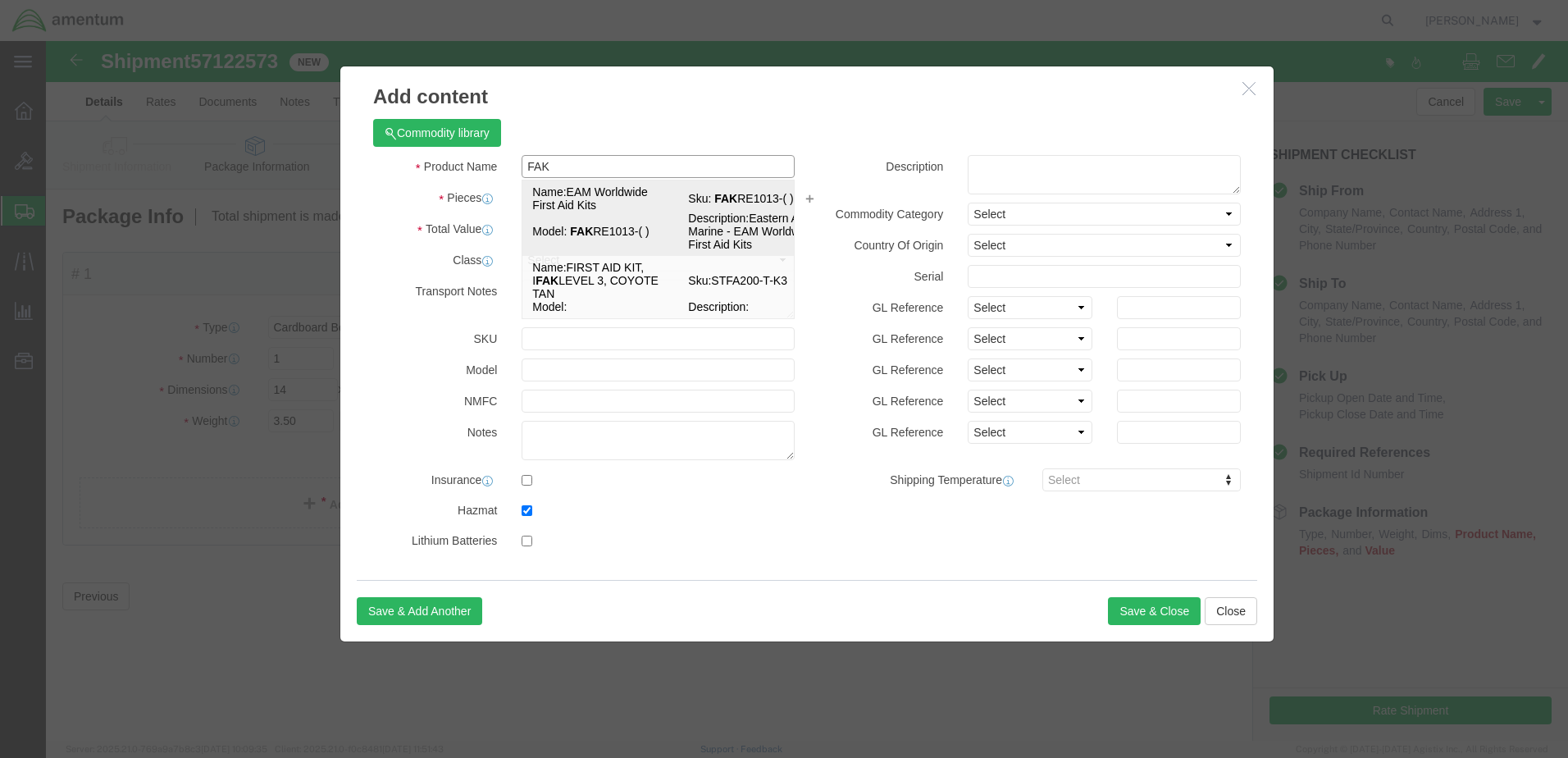
type input "First aid kit"
type input "3316"
select select "9 Miscellaneous"
select select "II"
type input "CHEMTREC"
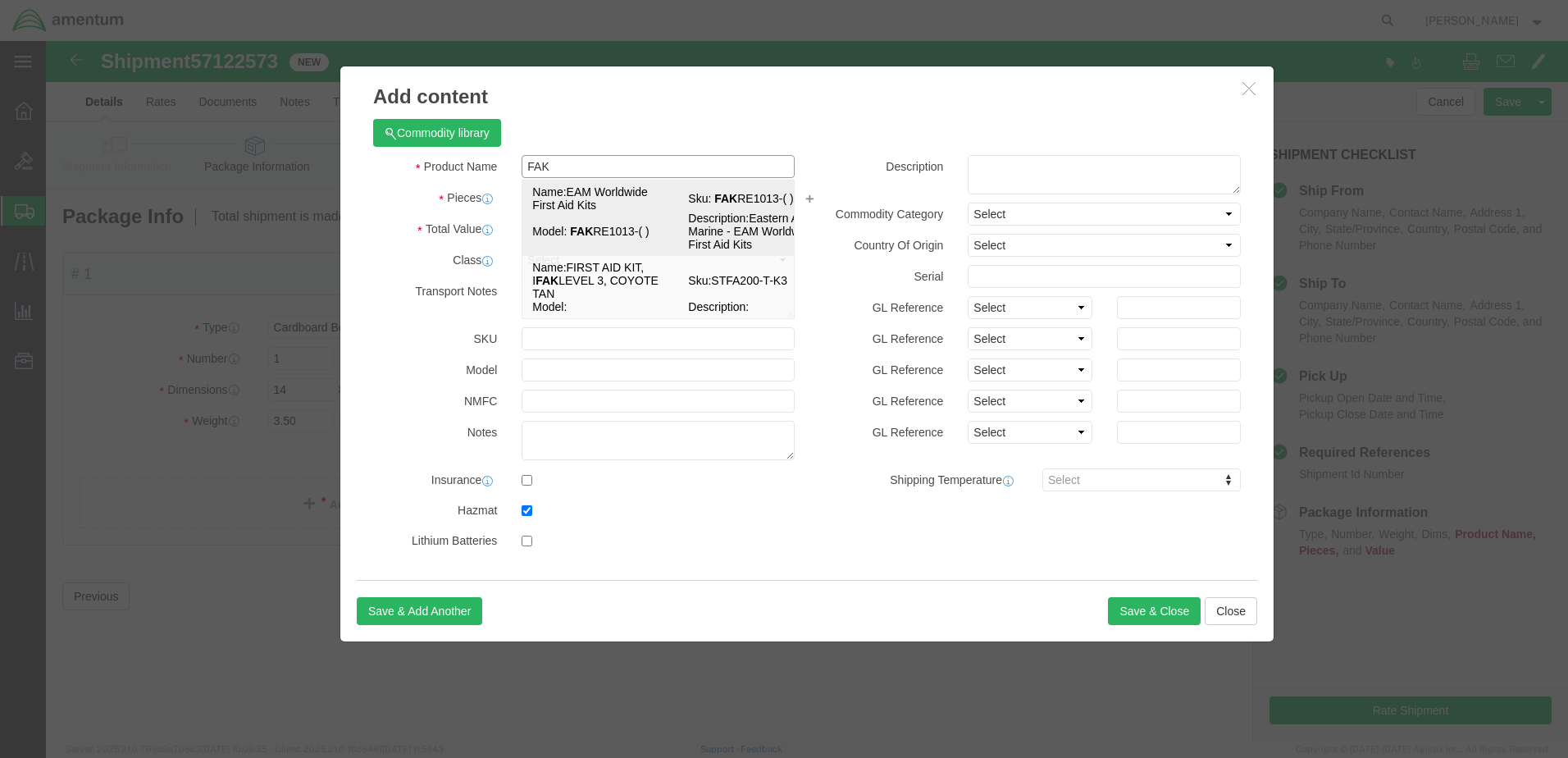
type input "CCN 216832"
type input "[PHONE_NUMBER]"
type input "EAM Worldwide First Aid Kits"
type input "FAK RE1013-( )"
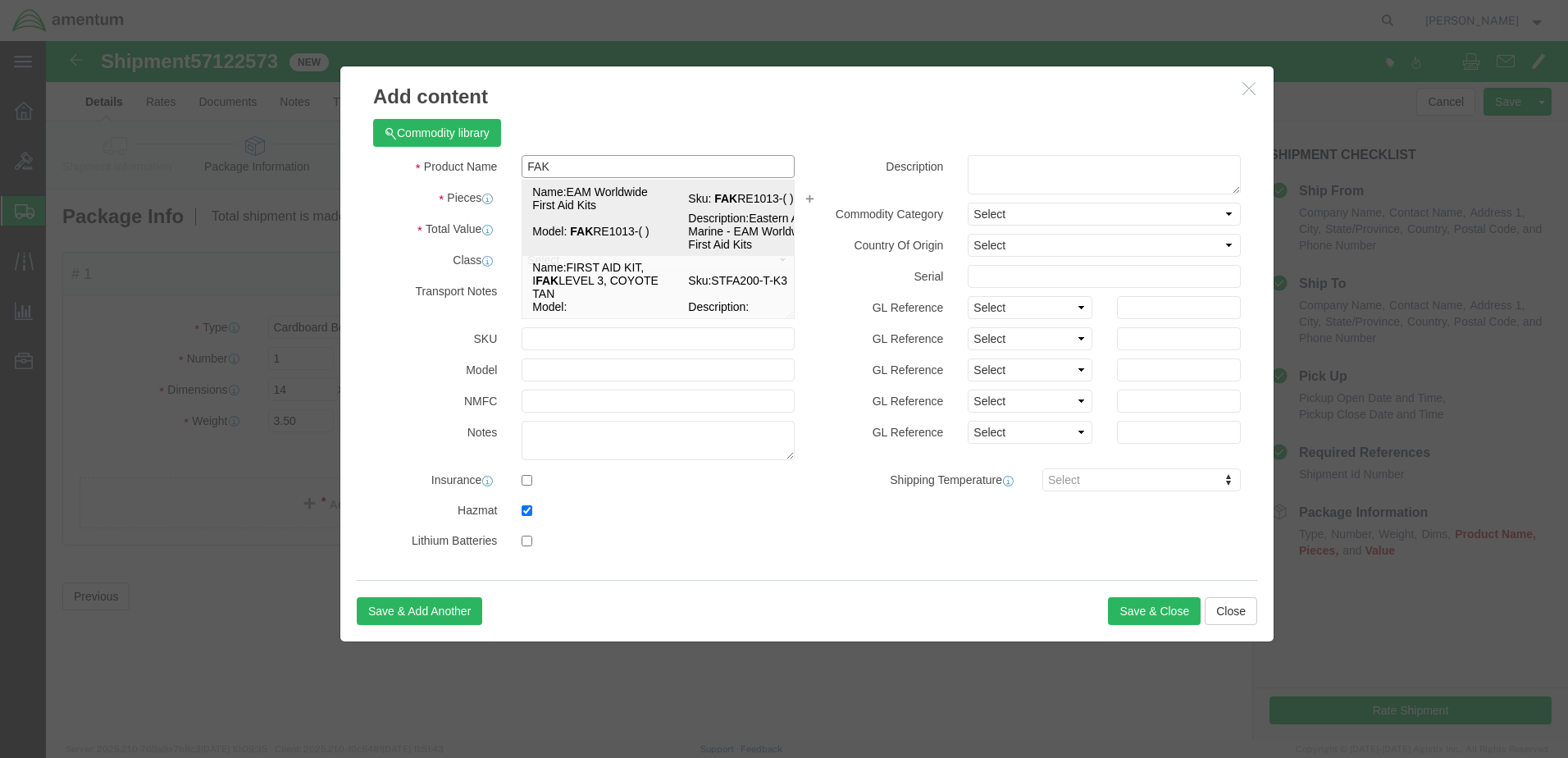
type textarea "Eastern Aero Marine - EAM Worldwide First Aid Kits"
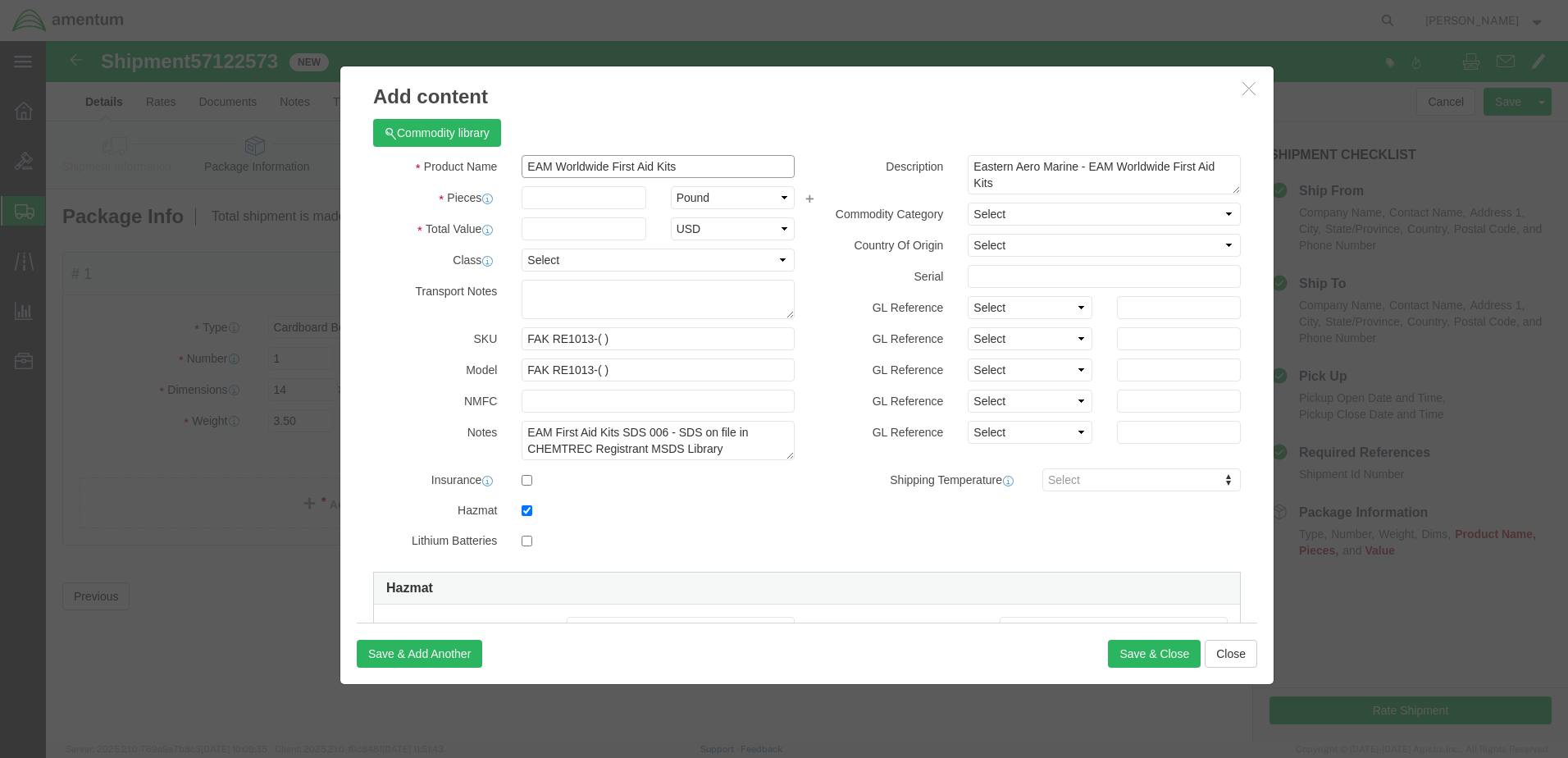
type input "EAM Worldwide First Aid Kits"
click input "text"
type input "1"
click input "text"
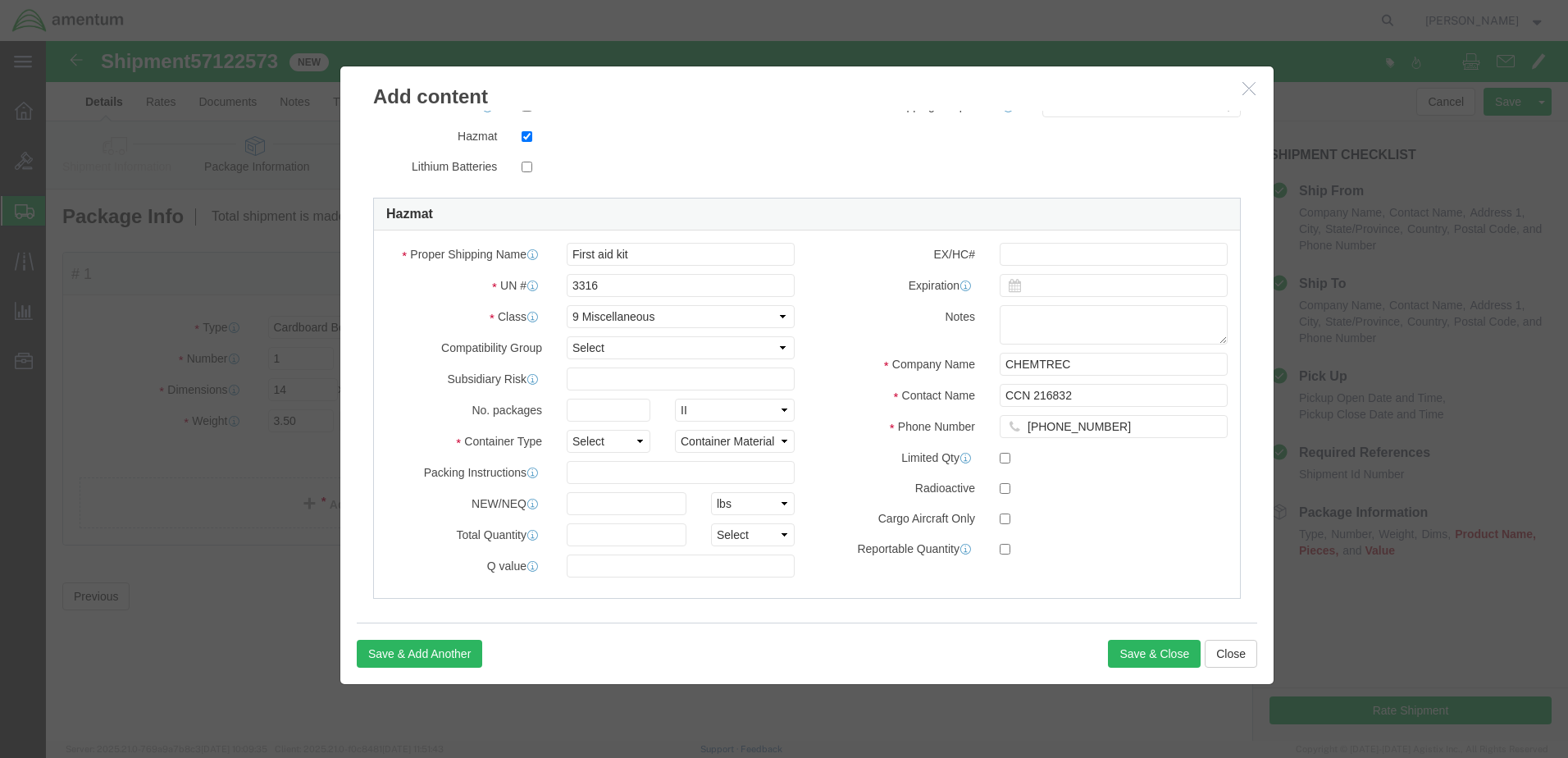
scroll to position [387, 0]
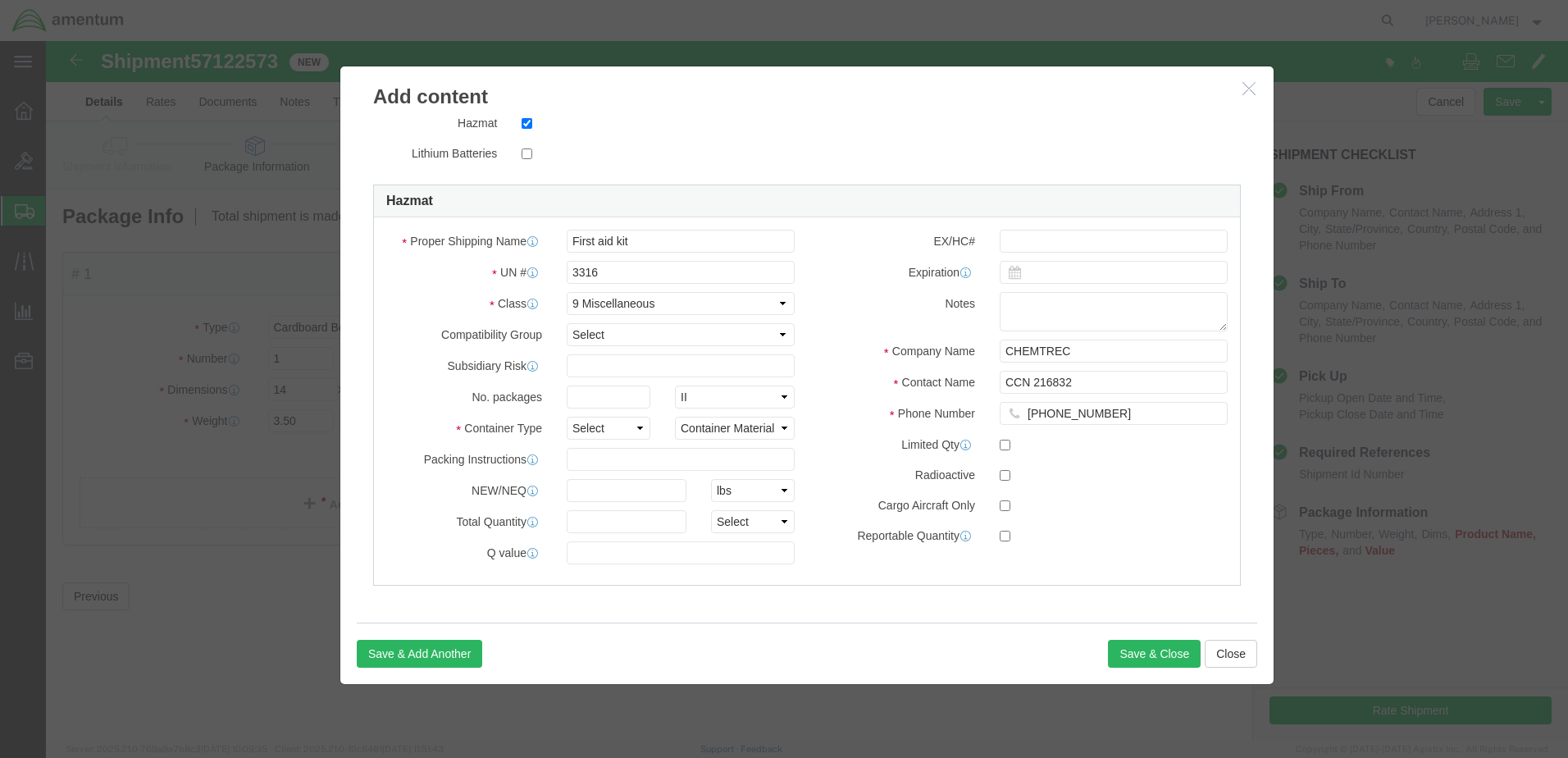
type input "100"
click div "Proper Shipping Name First aid kit UN # 3316 Class Select 1 Explosive 1.1 Explo…"
click select "Packaging Group I II III"
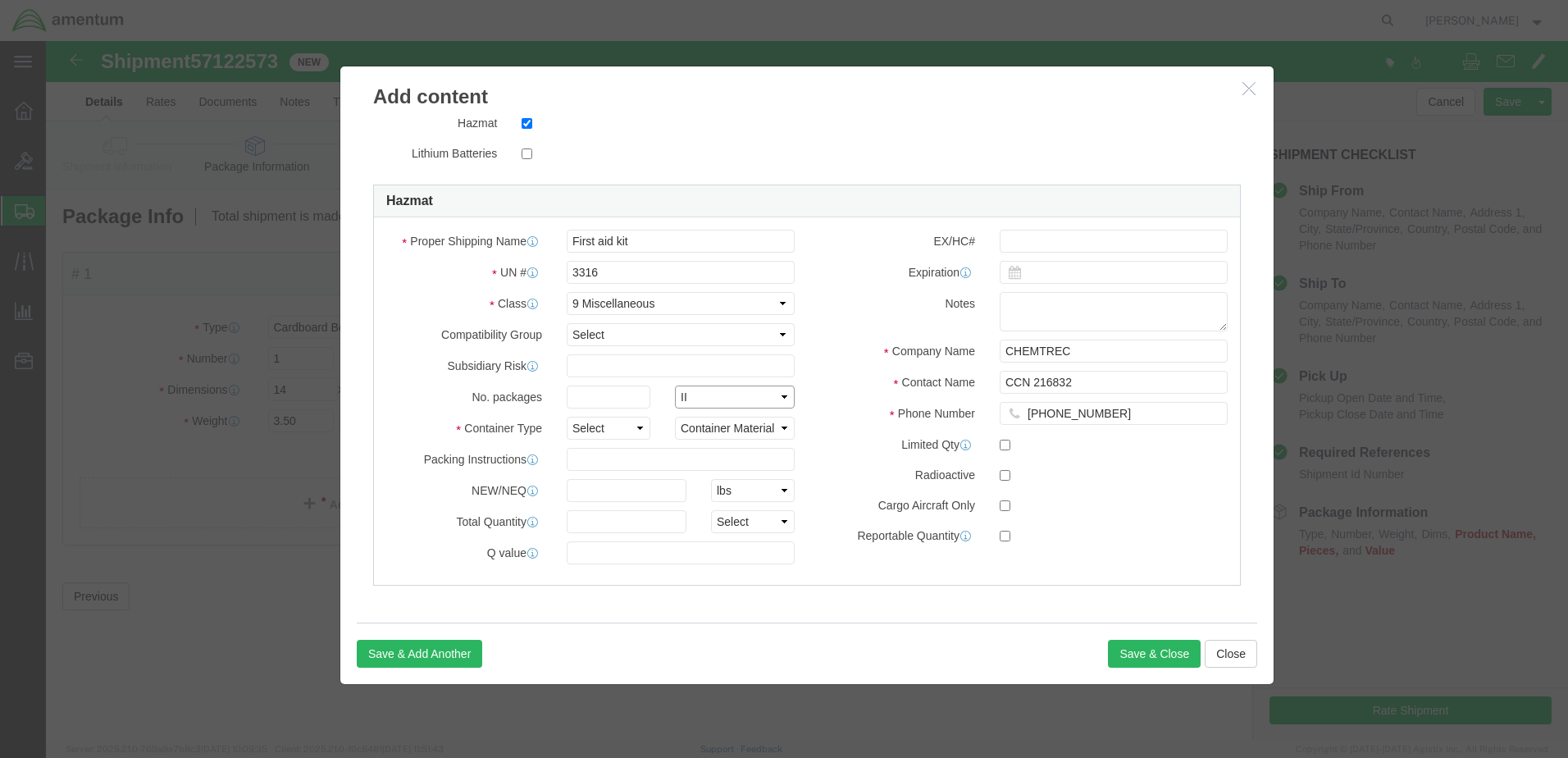
select select "III"
click select "Packaging Group I II III"
click select "Select 1 - Drums 2 - Reserved 3 - Jerricans 4 - Boxes 5 - Bags 6 - Composite Pa…"
select select "BOXES"
click select "Select 1 - Drums 2 - Reserved 3 - Jerricans 4 - Boxes 5 - Bags 6 - Composite Pa…"
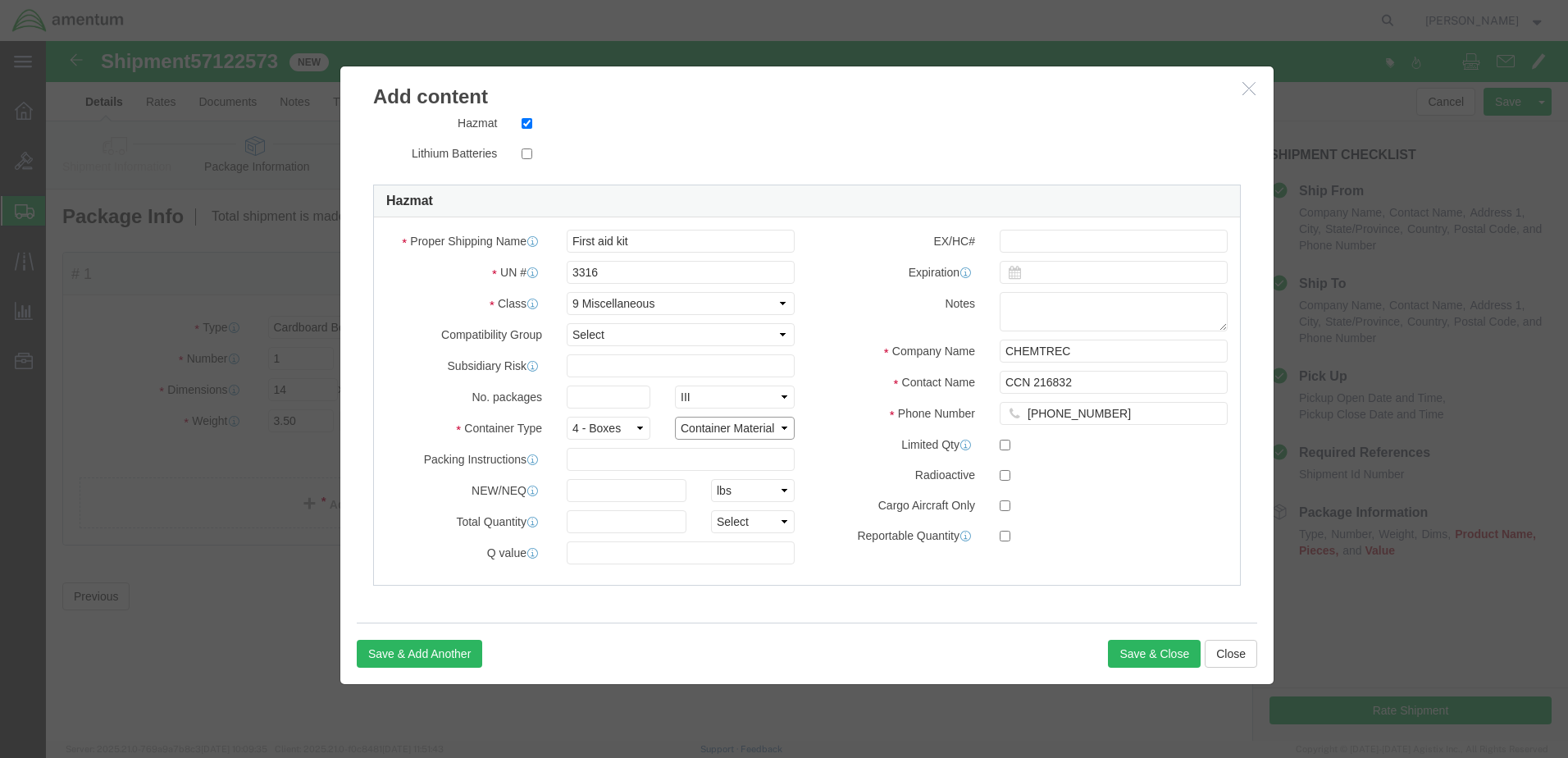
click select "Container Material A - Steel (all types and surface treatments) B - Aluminum C …"
select select "ALUMINIUM"
click select "Container Material A - Steel (all types and surface treatments) B - Aluminum C …"
click button "Save & Close"
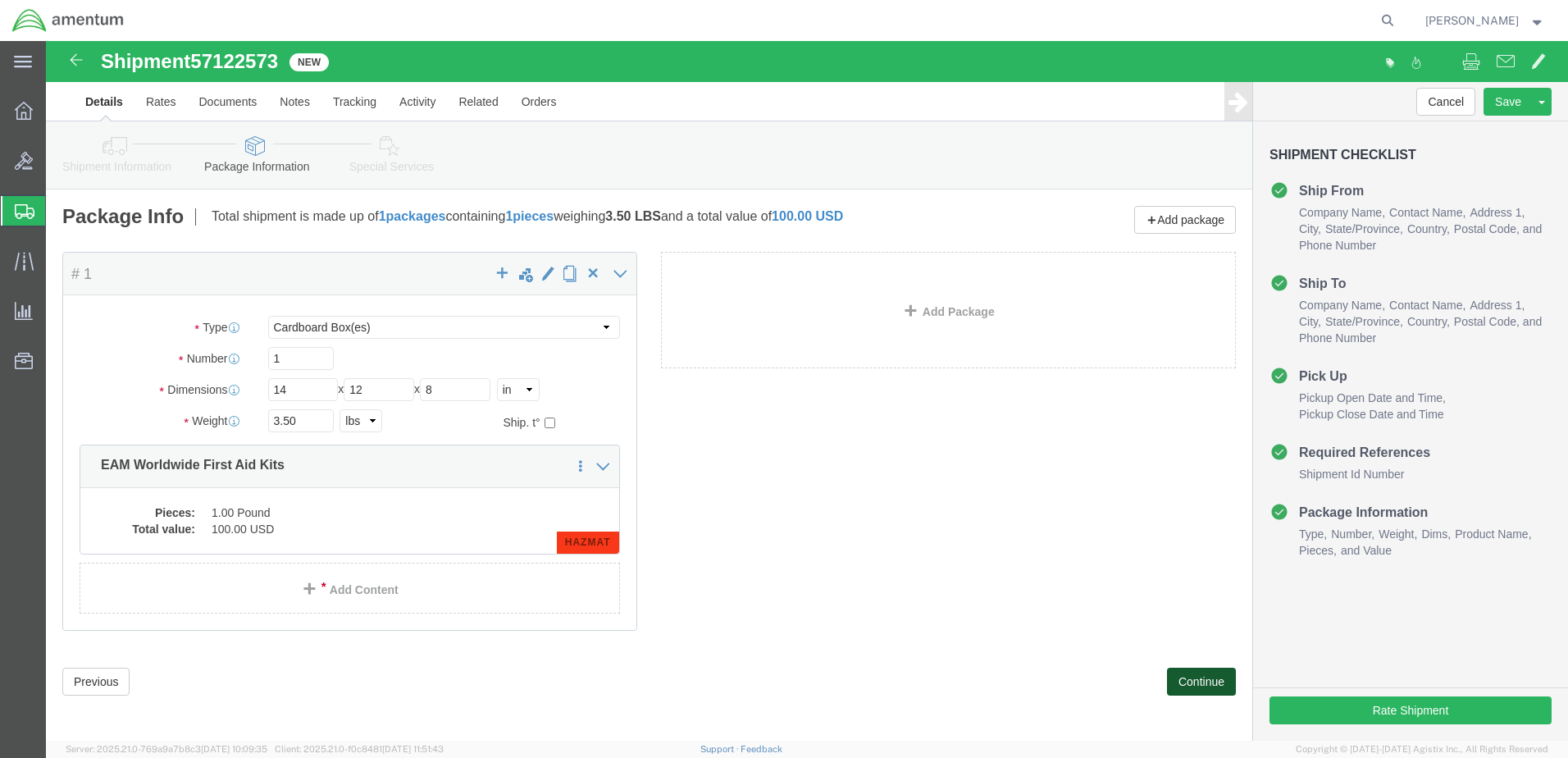
click button "Continue"
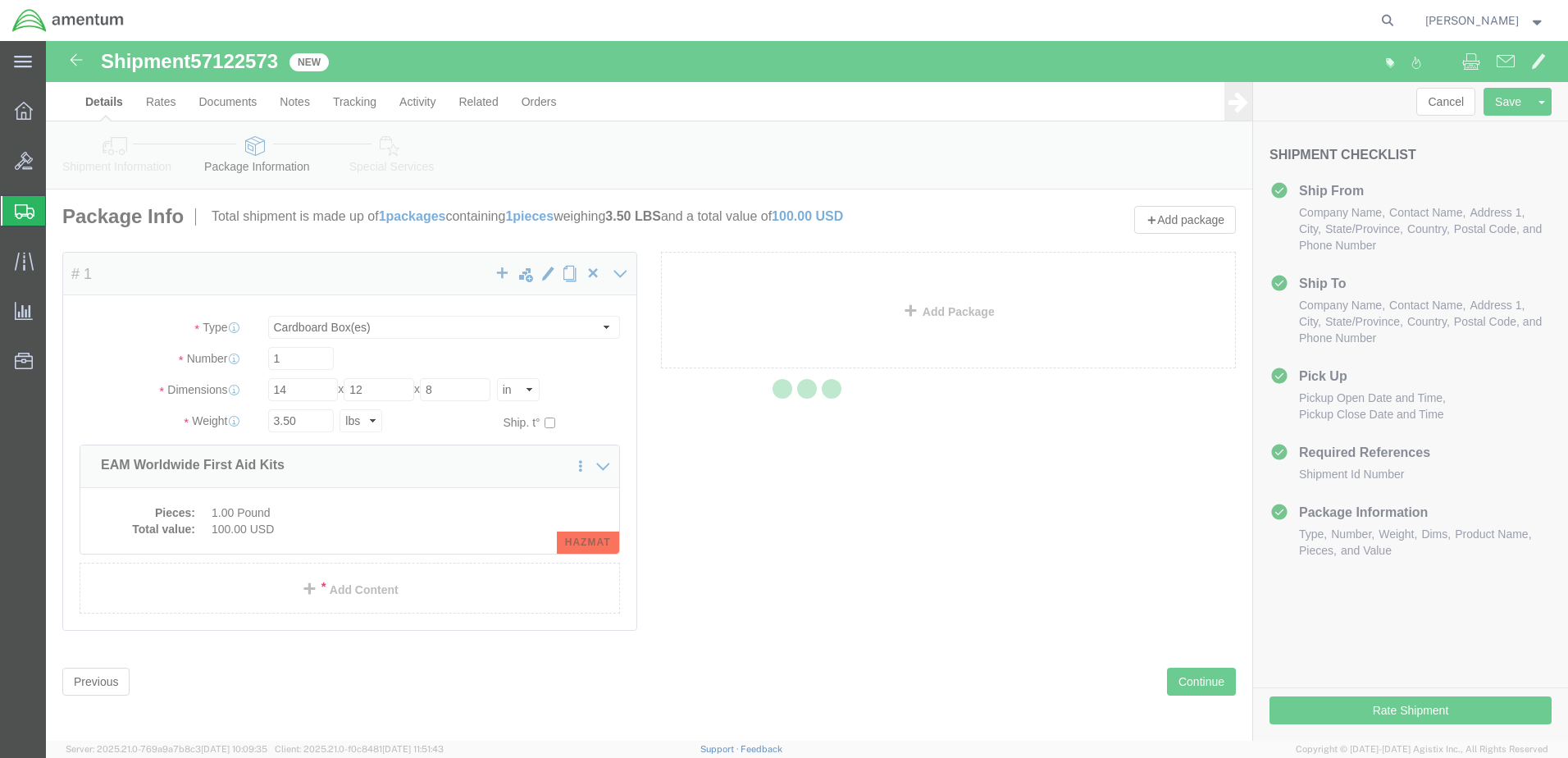
select select
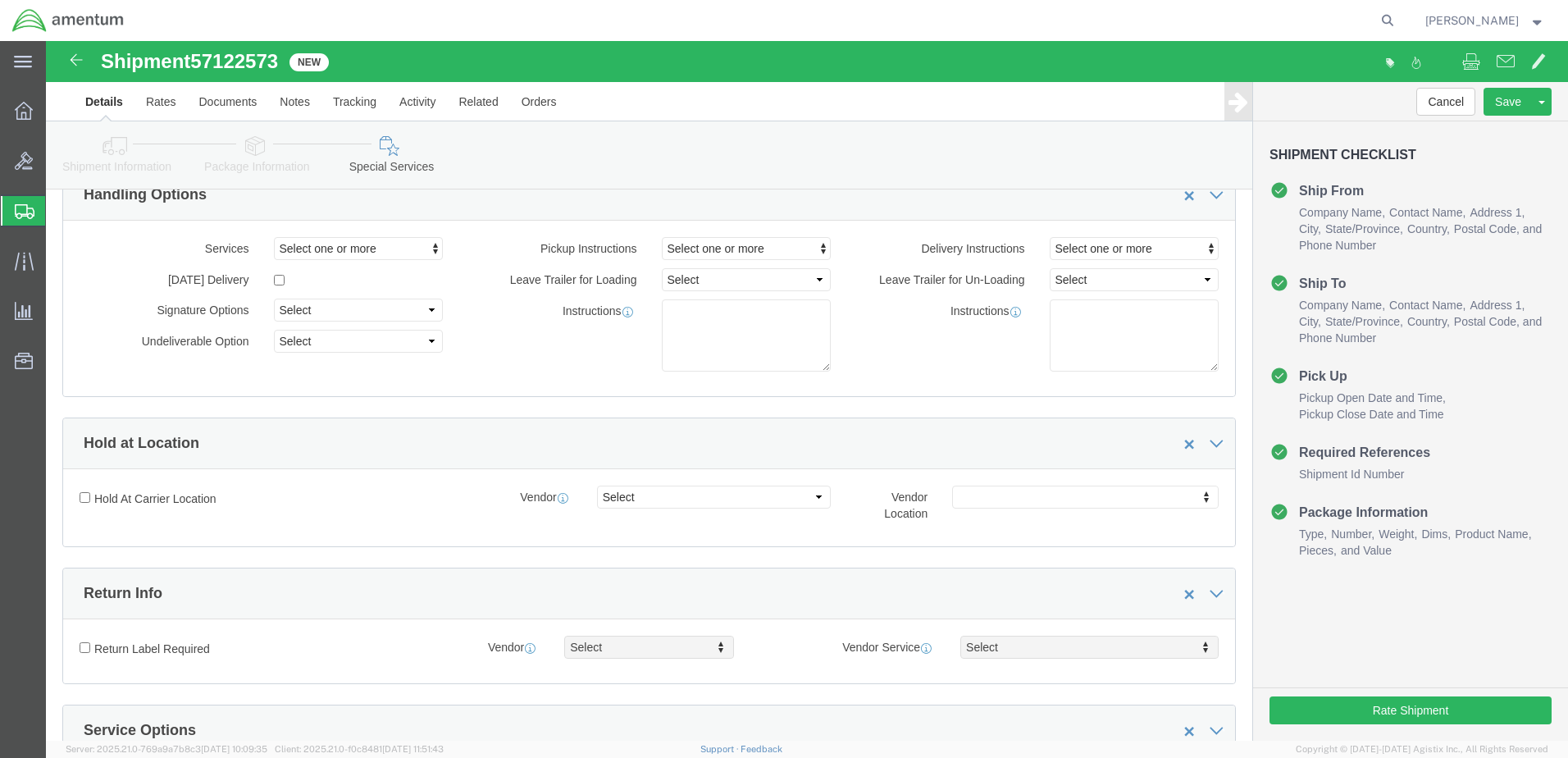
scroll to position [0, 0]
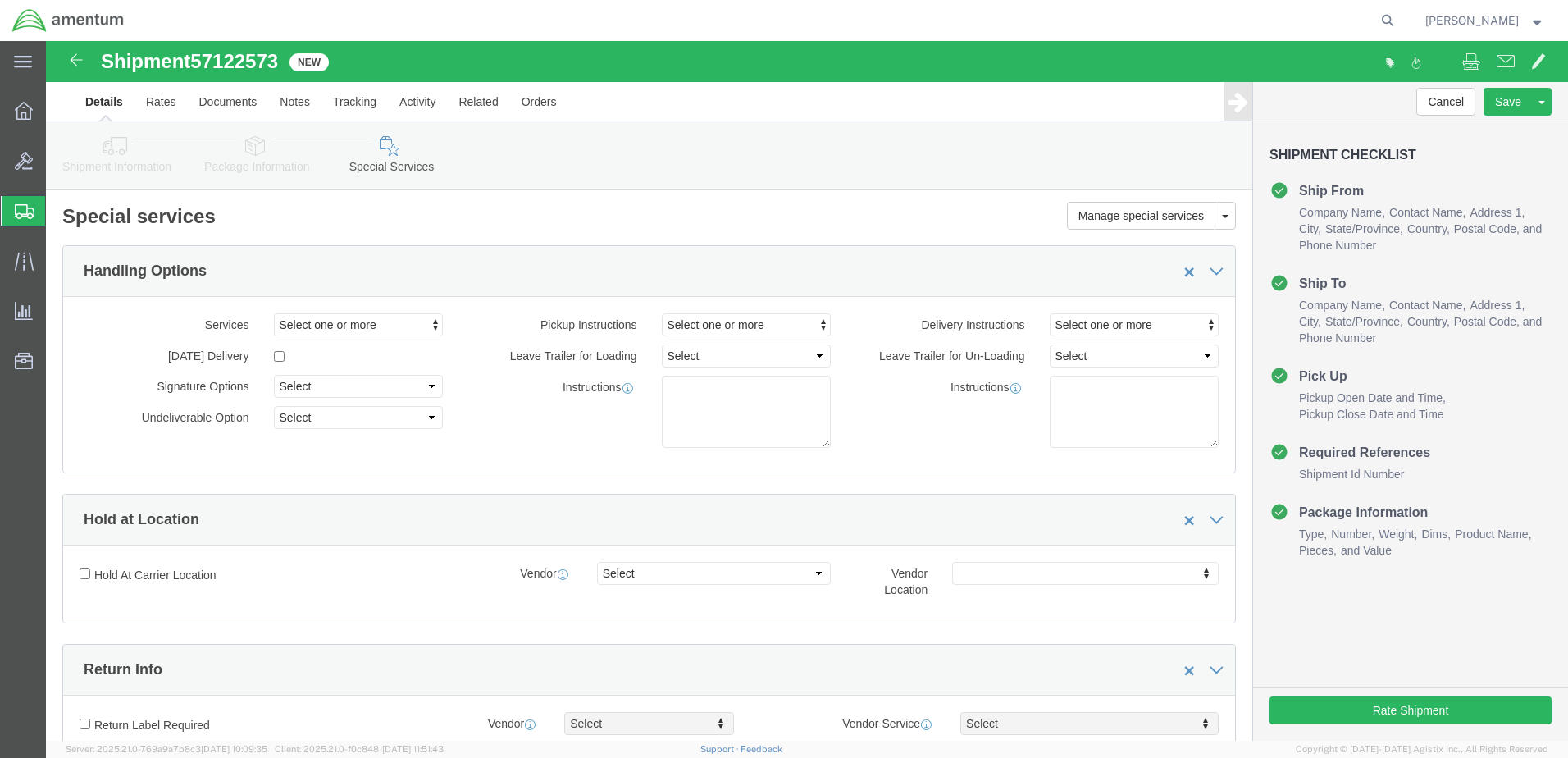
click icon
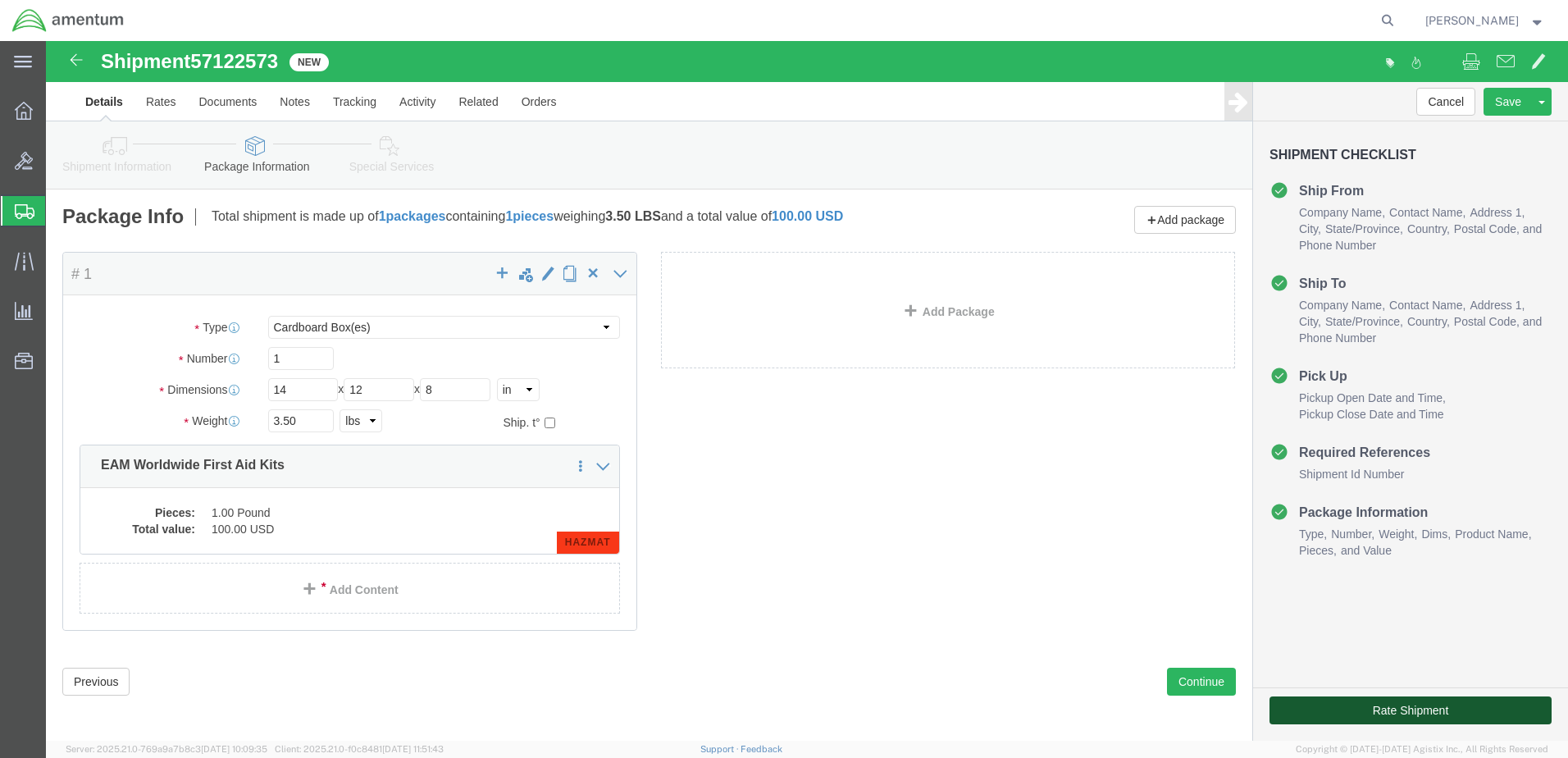
click button "Rate Shipment"
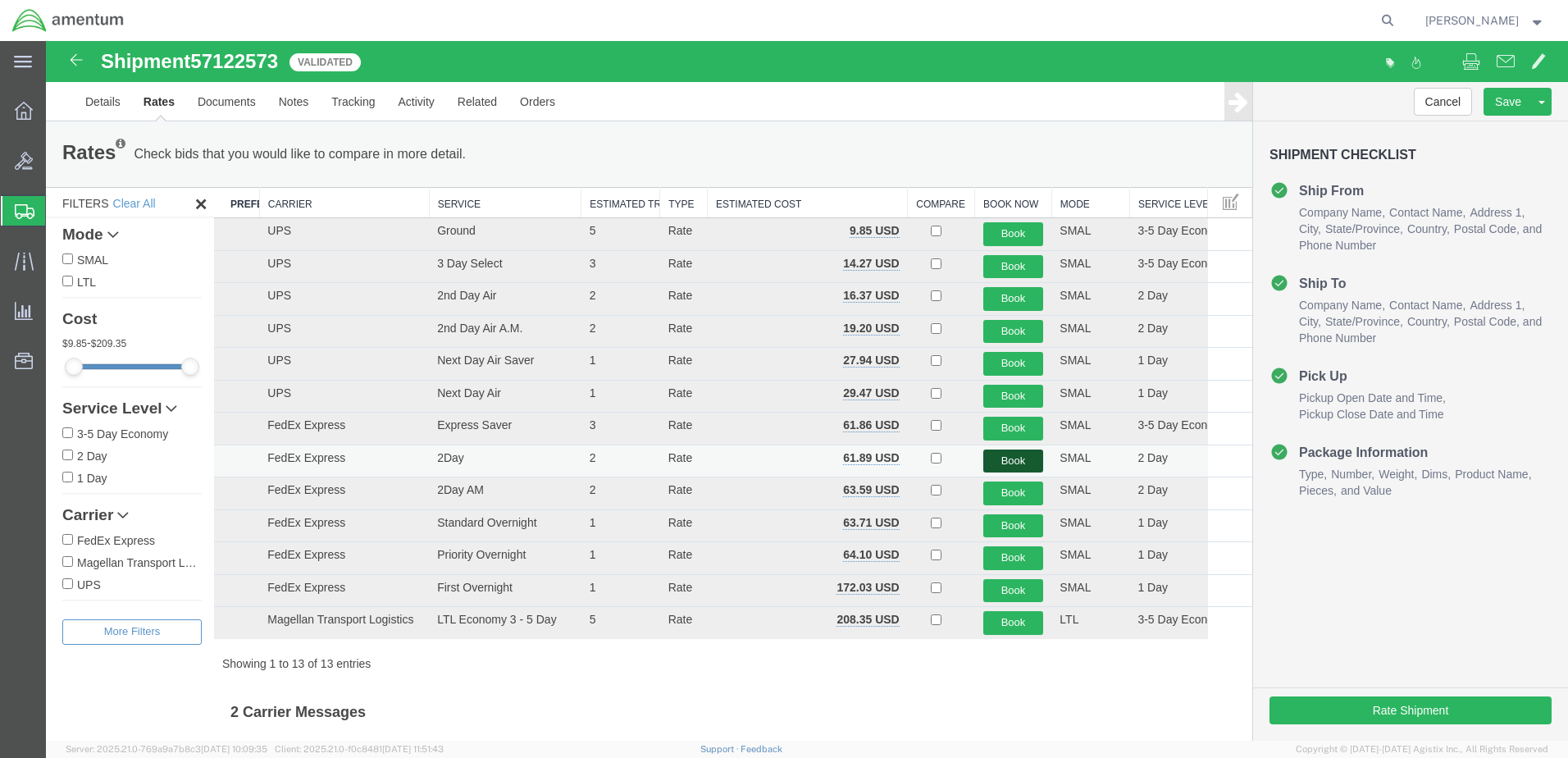
click at [983, 464] on button "Book" at bounding box center [1013, 461] width 60 height 24
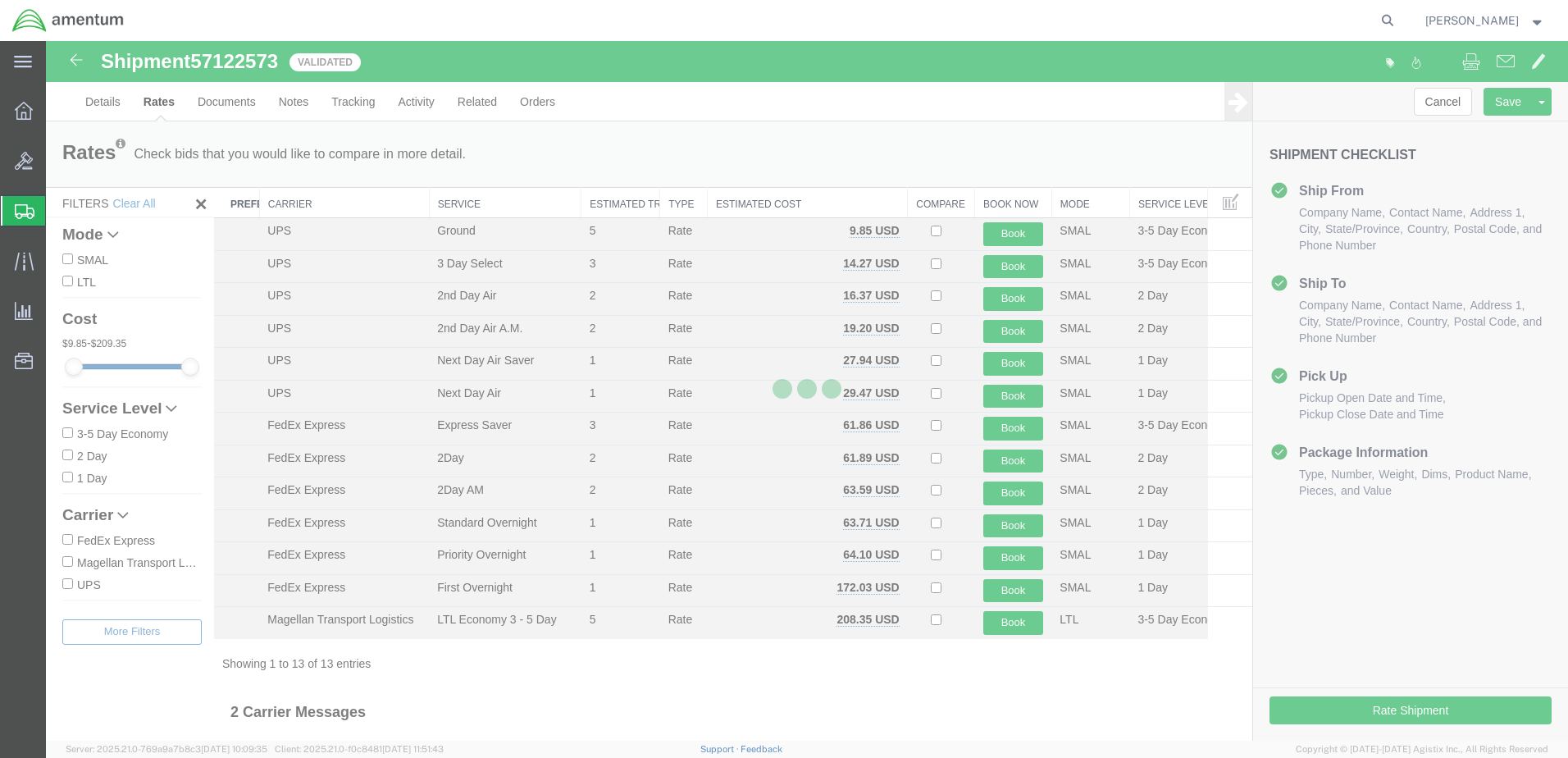
click at [957, 441] on div at bounding box center [807, 390] width 1522 height 699
click at [15, 267] on icon at bounding box center [24, 261] width 19 height 19
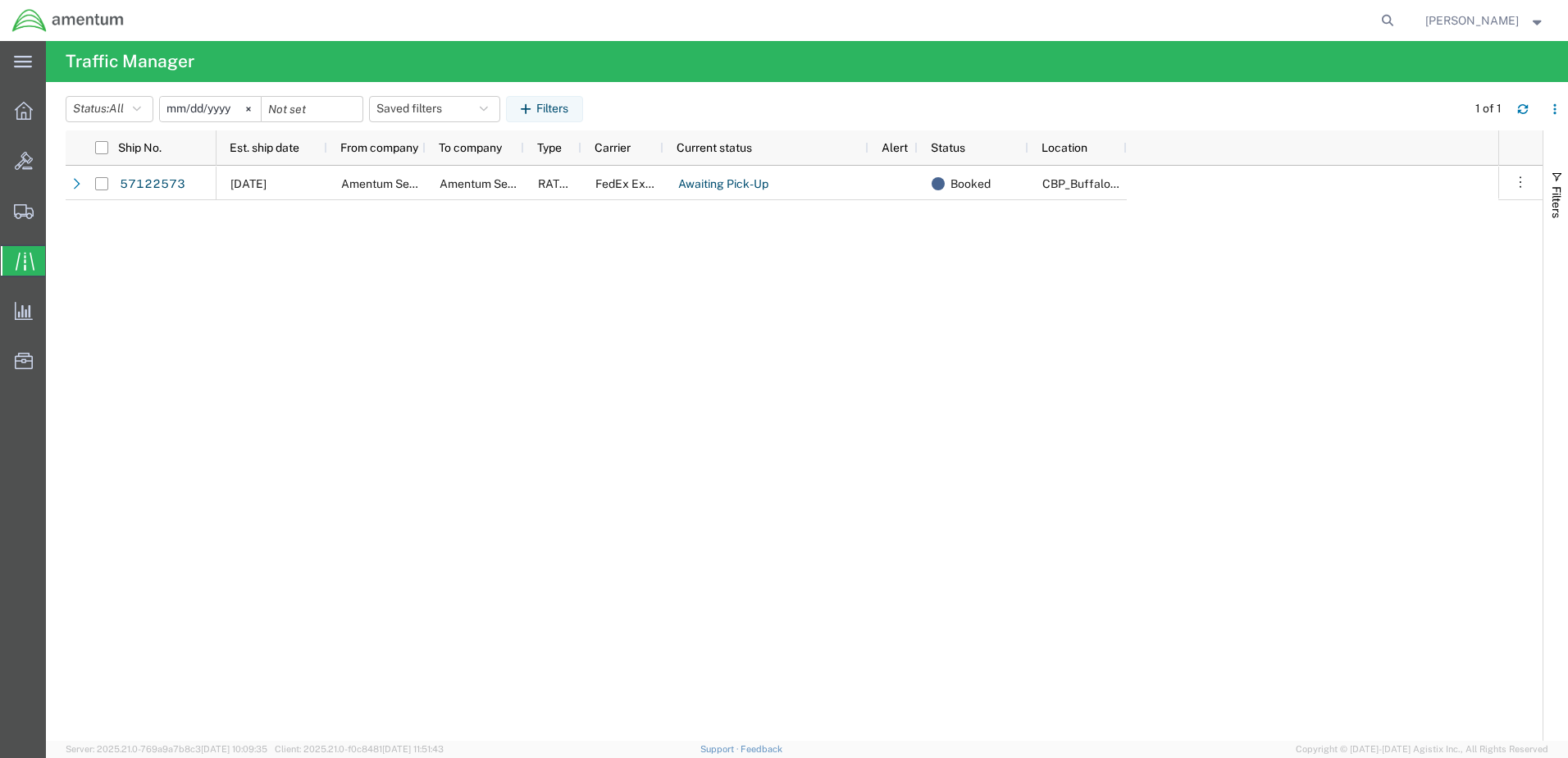
click at [831, 328] on div "[DATE] Amentum Services, Inc Amentum Services, Inc RATED FedEx Express Awaiting…" at bounding box center [857, 453] width 1282 height 574
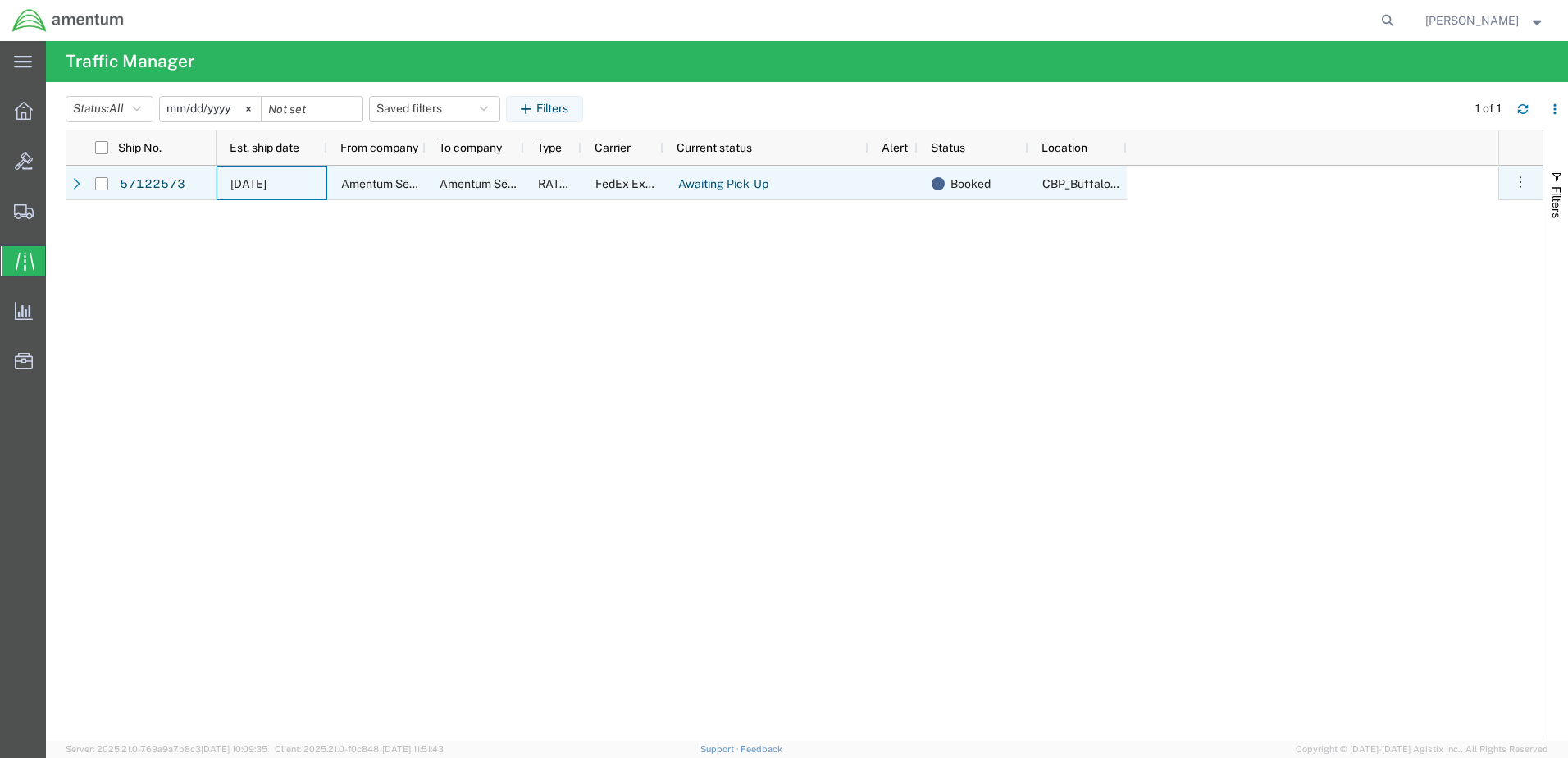
click at [267, 186] on span "[DATE]" at bounding box center [248, 184] width 36 height 13
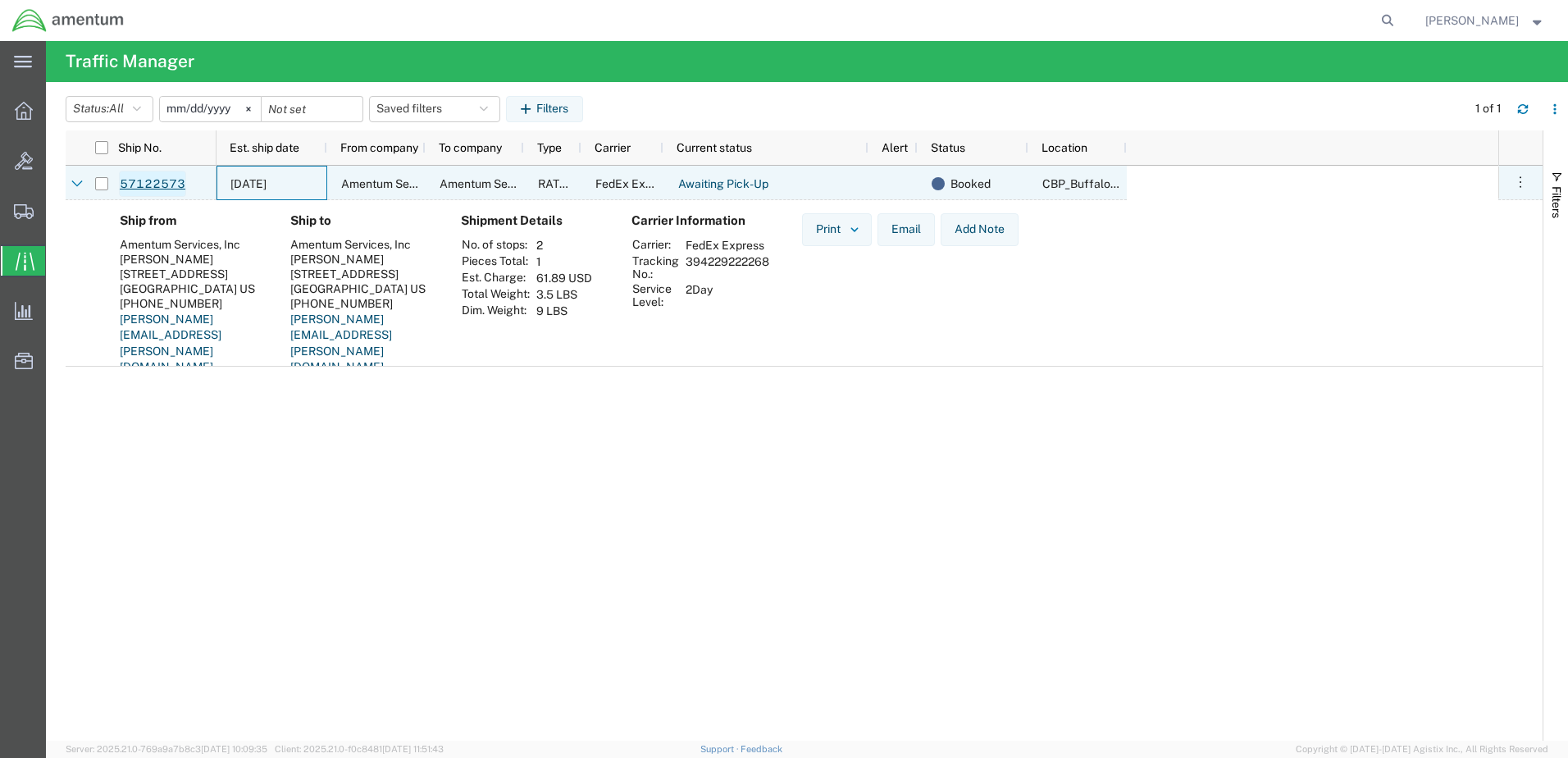
click at [165, 181] on link "57122573" at bounding box center [152, 184] width 67 height 27
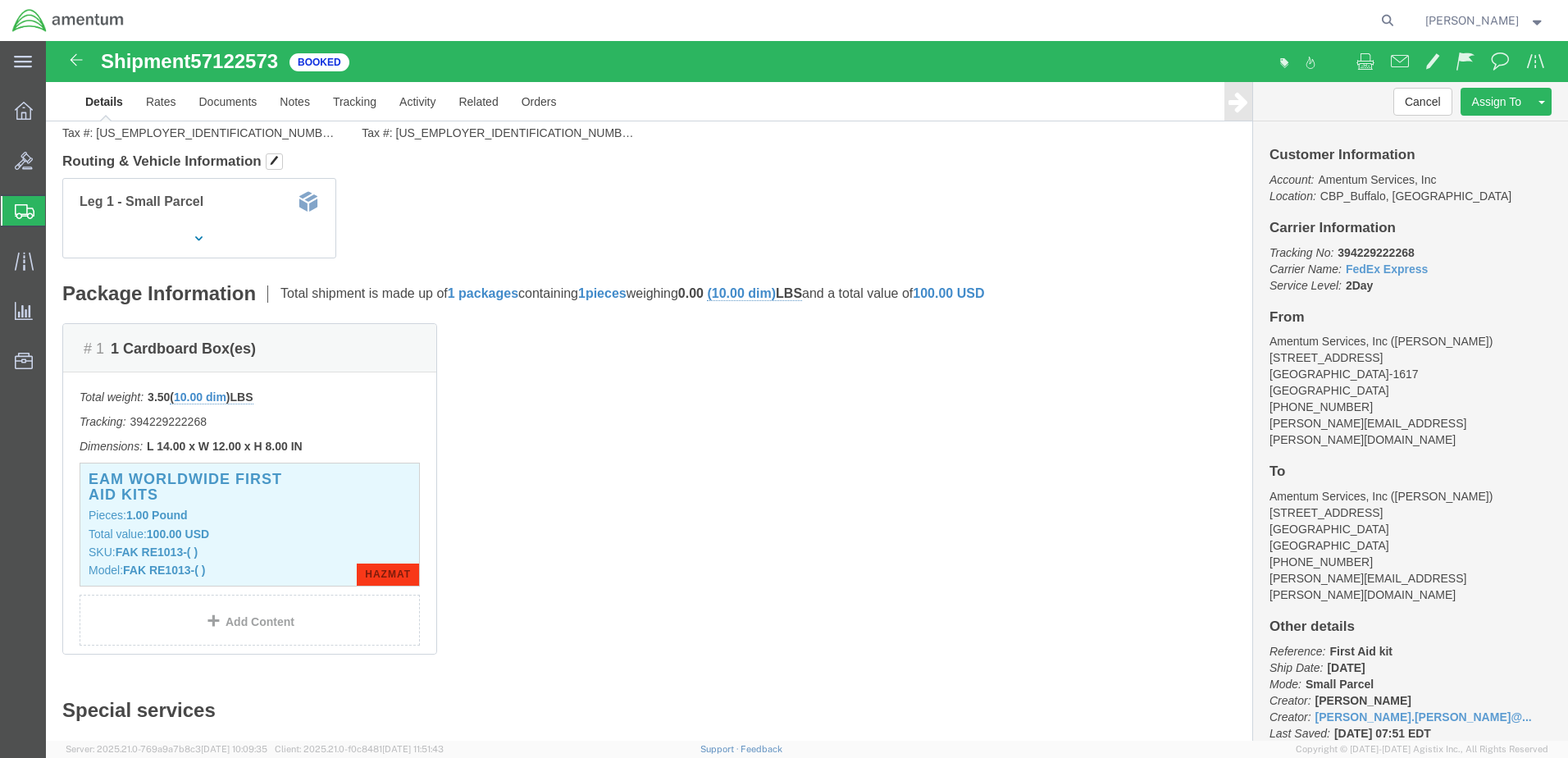
scroll to position [40, 0]
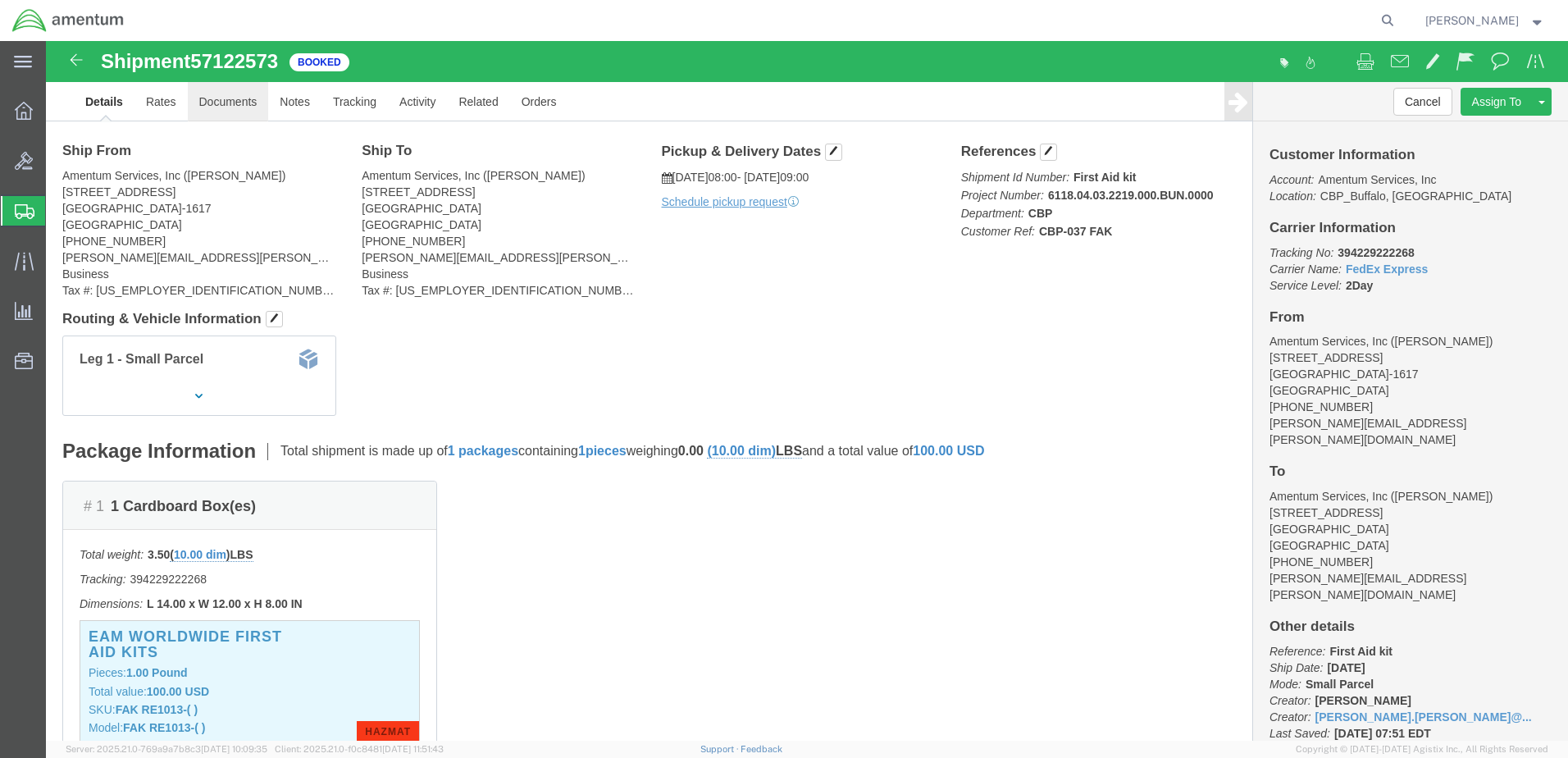
click link "Documents"
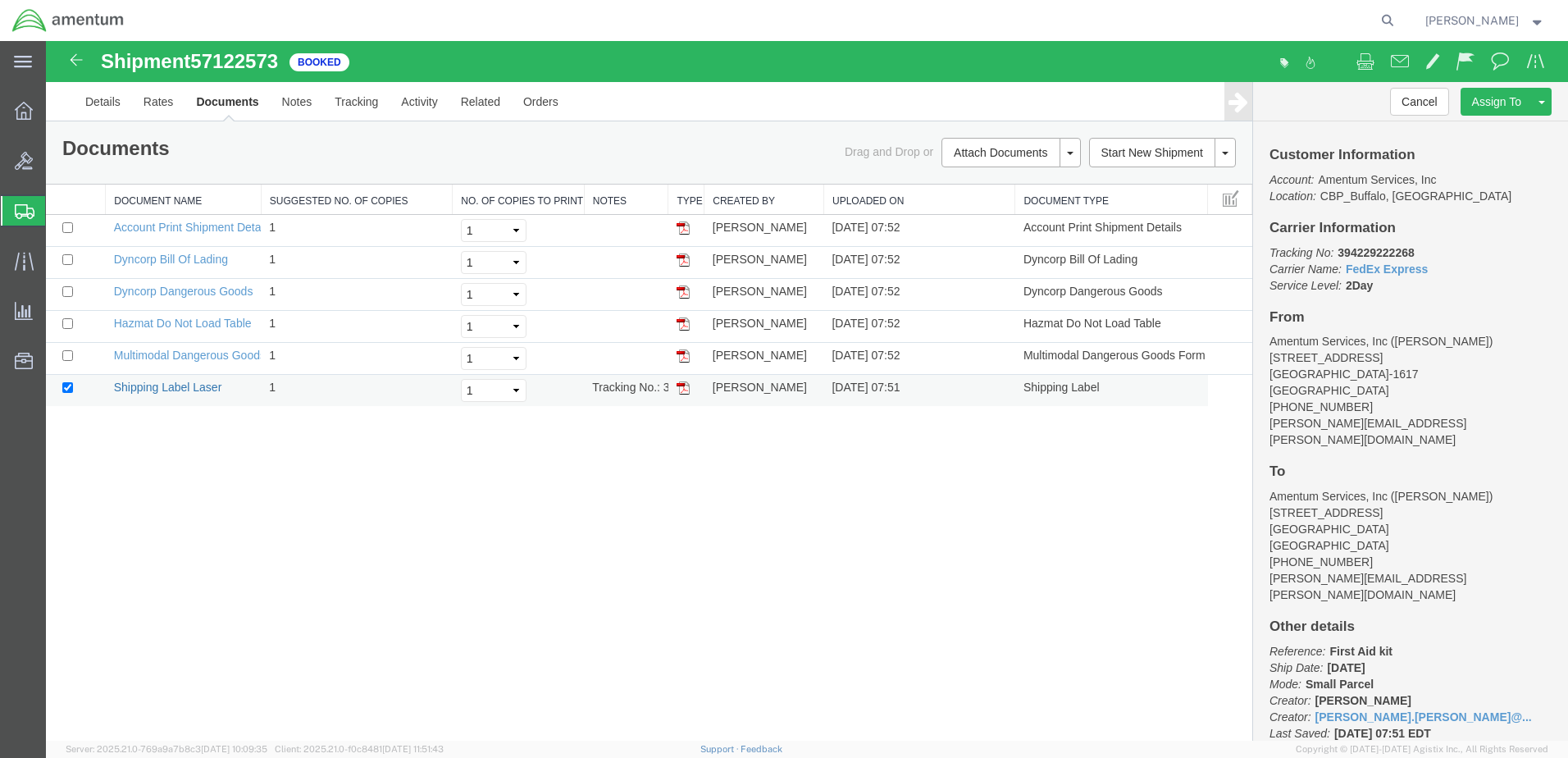
click at [207, 385] on link "Shipping Label Laser" at bounding box center [168, 387] width 108 height 13
click at [190, 262] on link "Dyncorp Bill Of Lading" at bounding box center [171, 259] width 114 height 13
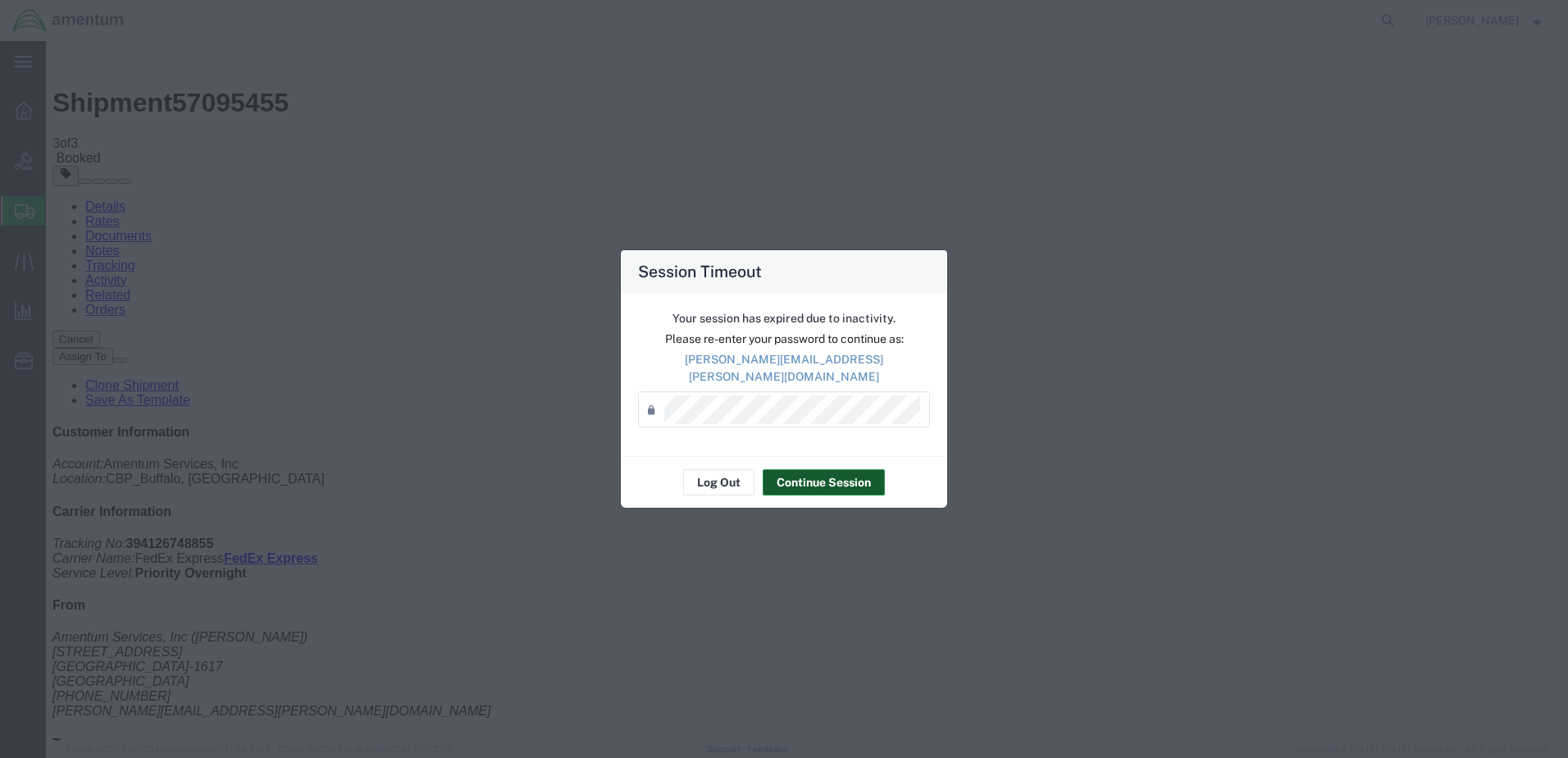
click at [811, 479] on button "Continue Session" at bounding box center [823, 482] width 122 height 27
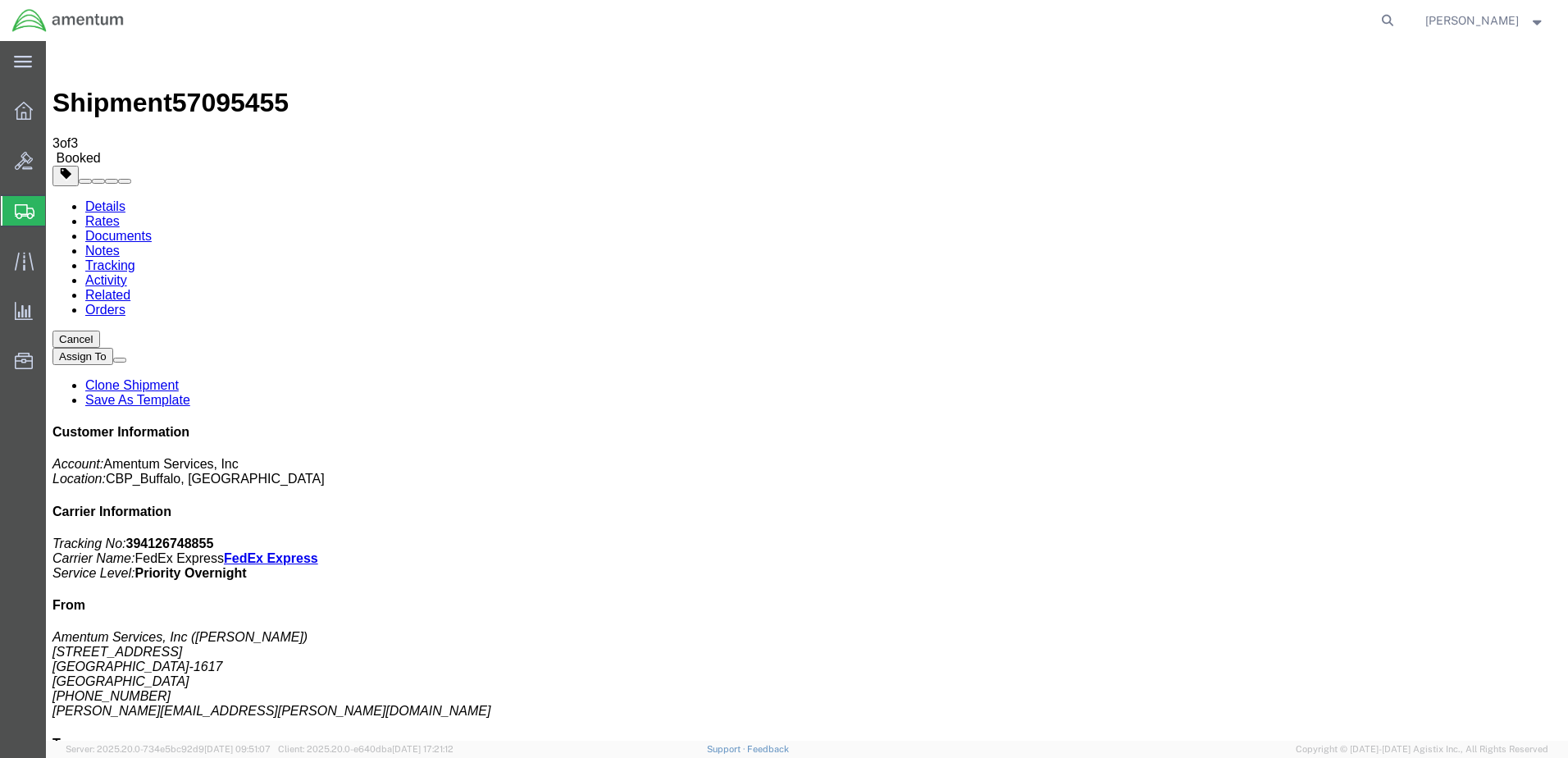
drag, startPoint x: 1275, startPoint y: 2, endPoint x: 645, endPoint y: 20, distance: 630.3
click at [645, 20] on div at bounding box center [768, 20] width 1264 height 41
